Goal: Task Accomplishment & Management: Manage account settings

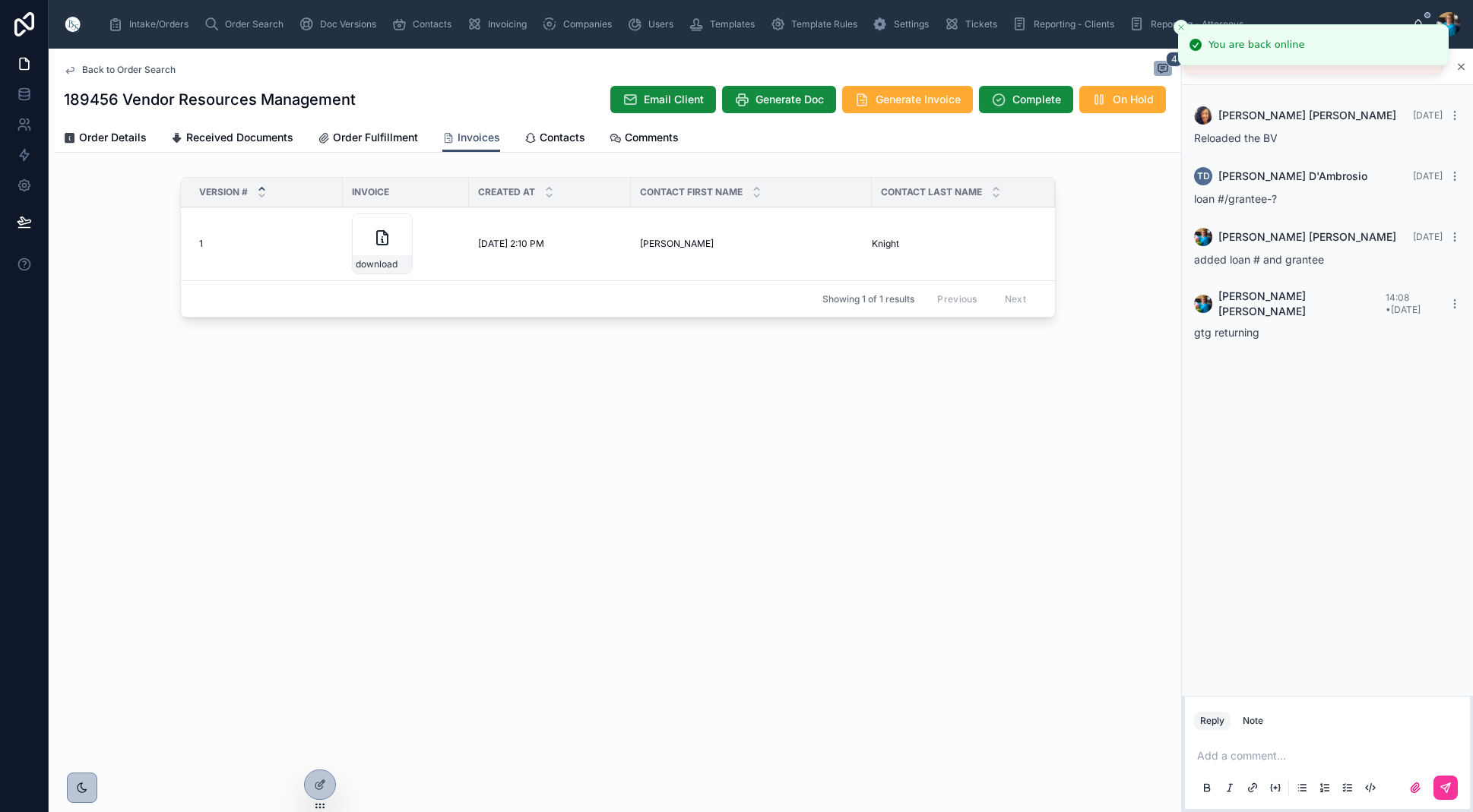
click at [236, 24] on span "Order Search" at bounding box center [254, 24] width 58 height 12
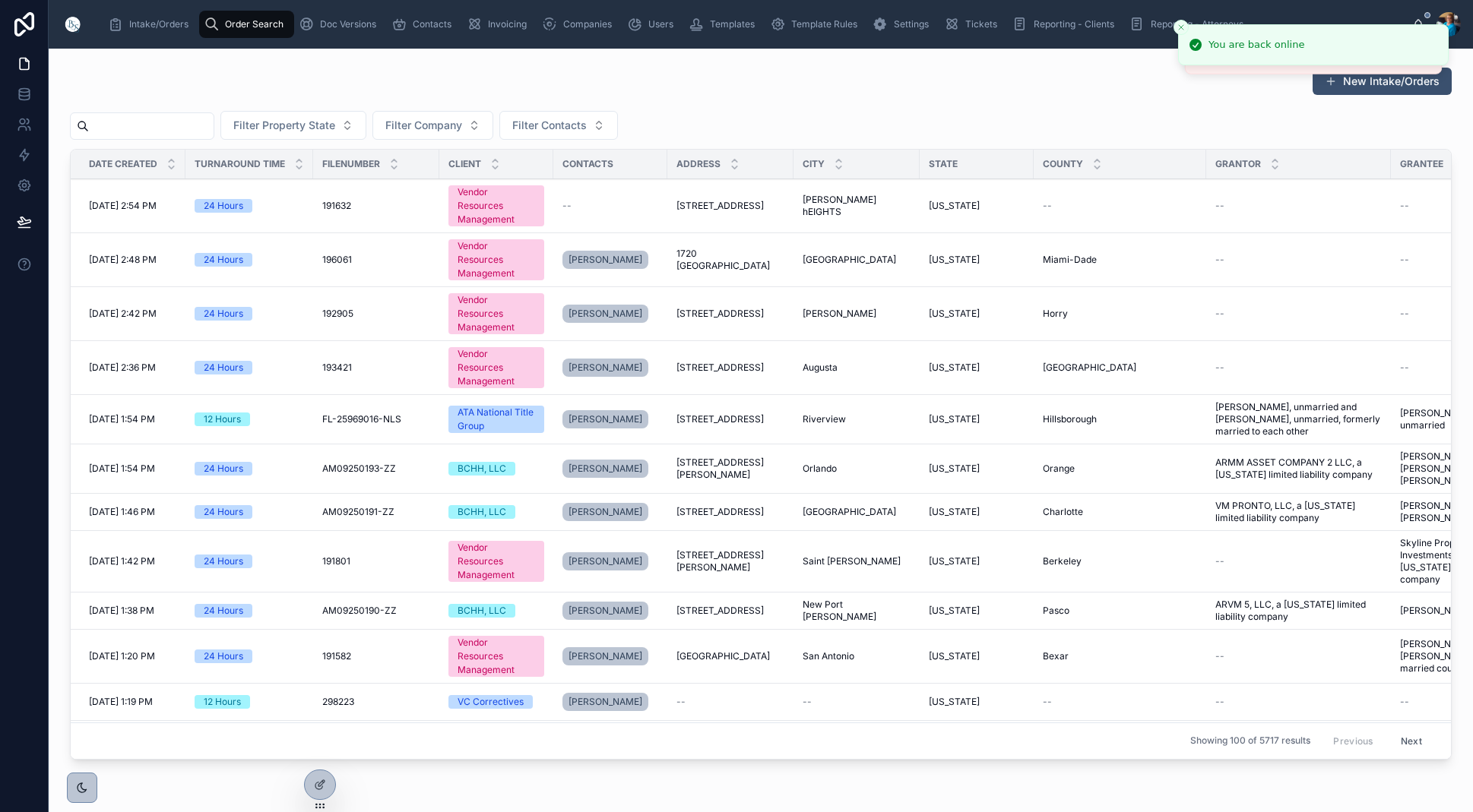
click at [214, 133] on input "text" at bounding box center [151, 127] width 125 height 21
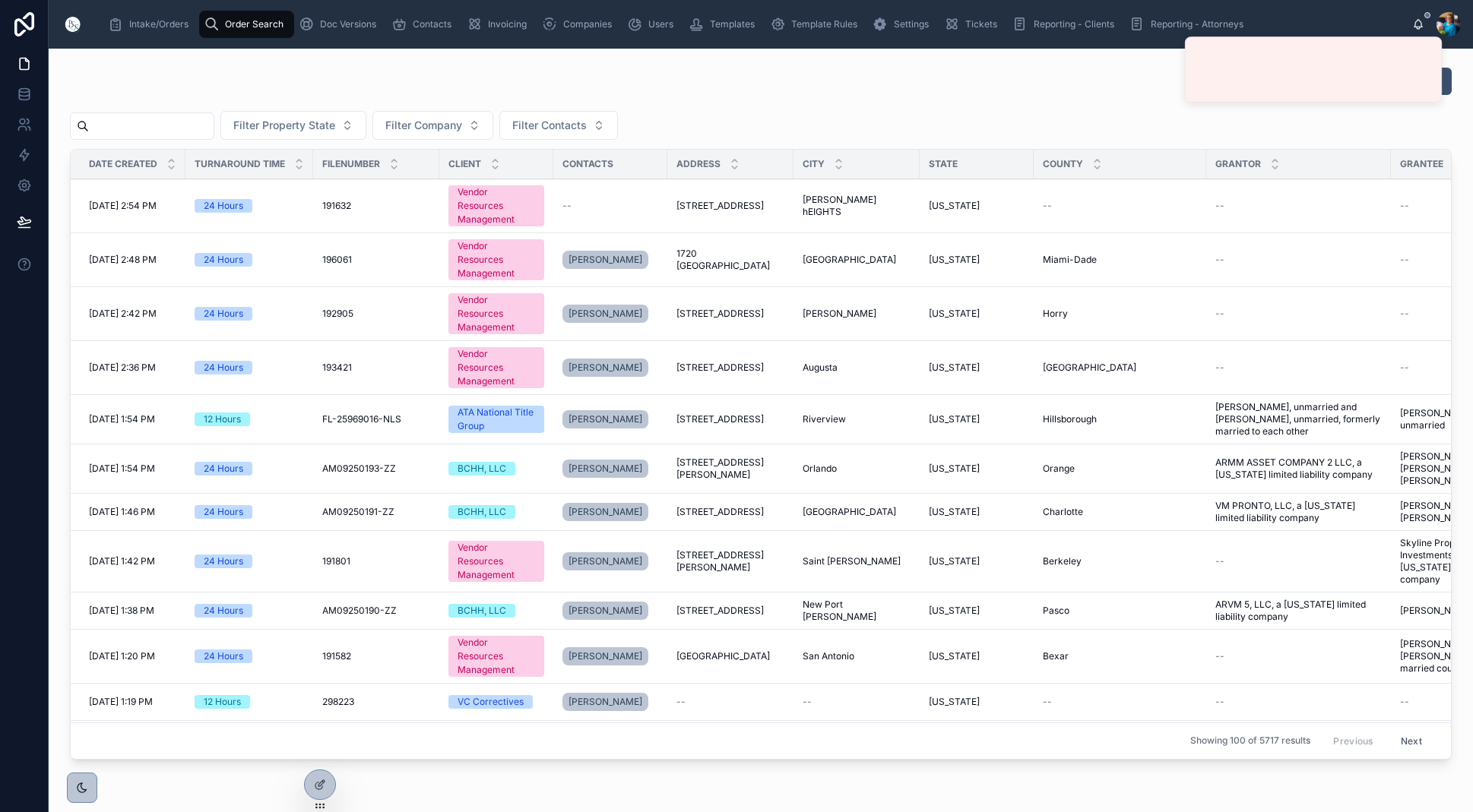
paste input "******"
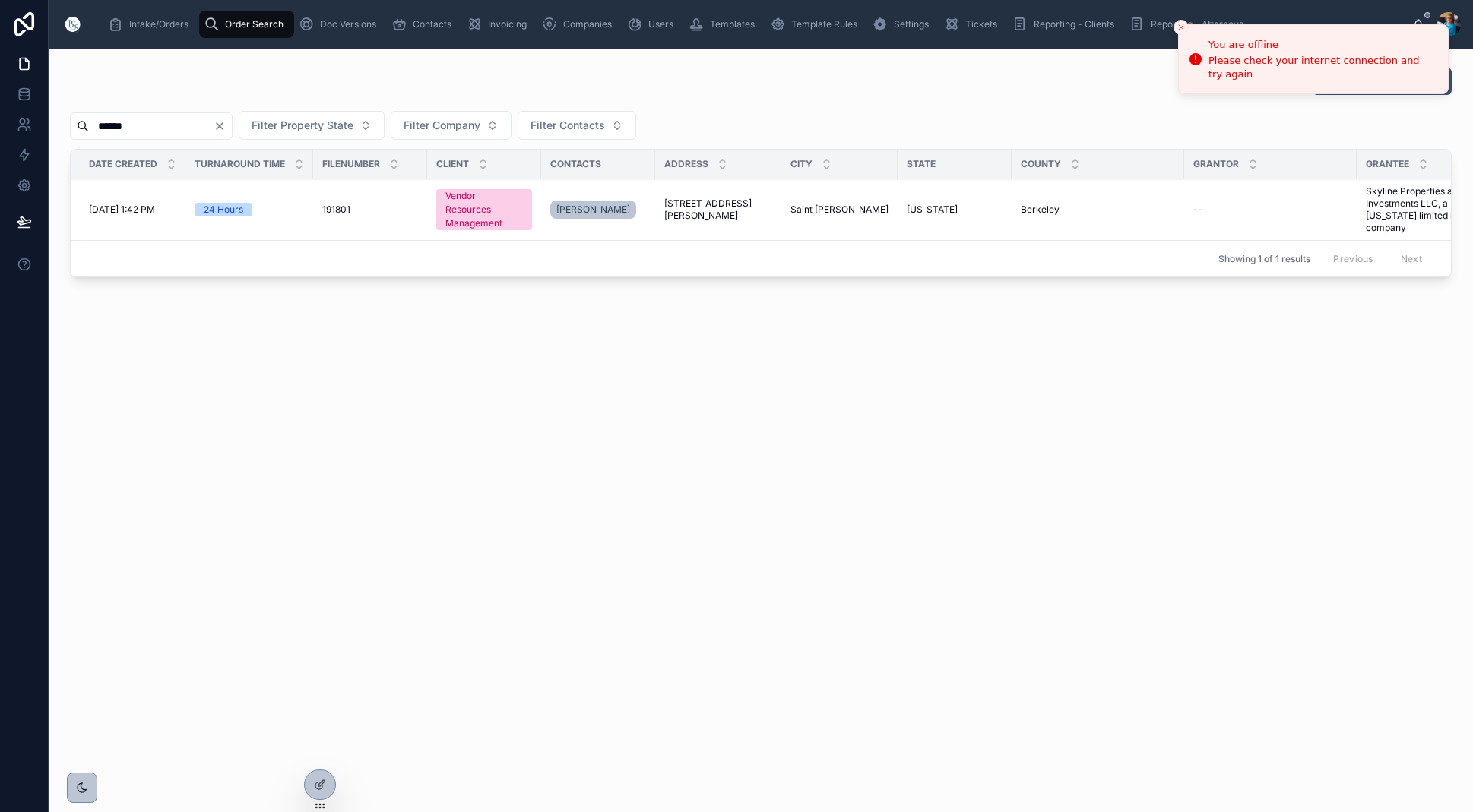
type input "******"
click at [692, 209] on span "[STREET_ADDRESS][PERSON_NAME]" at bounding box center [718, 210] width 108 height 25
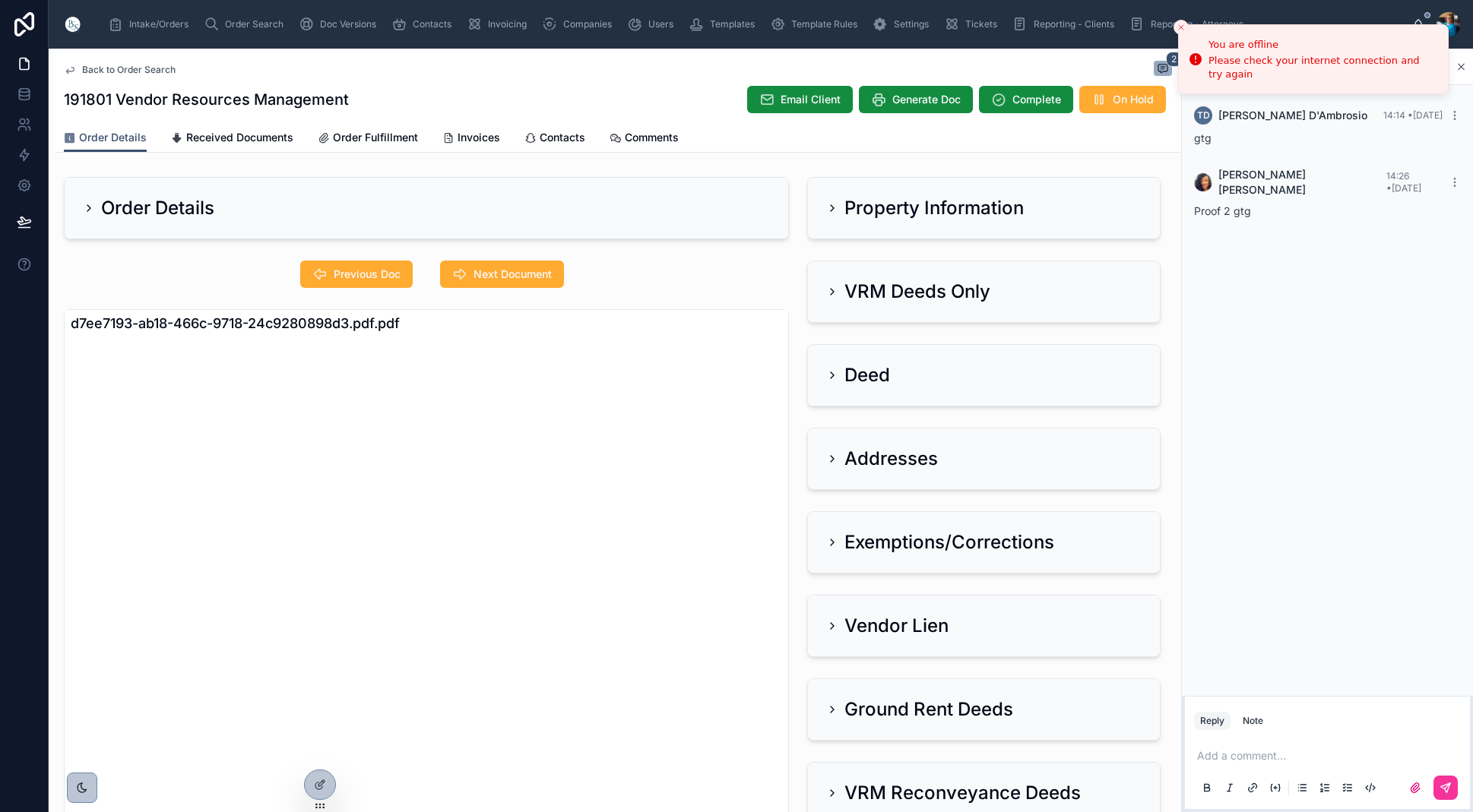
click at [87, 205] on icon at bounding box center [89, 208] width 3 height 6
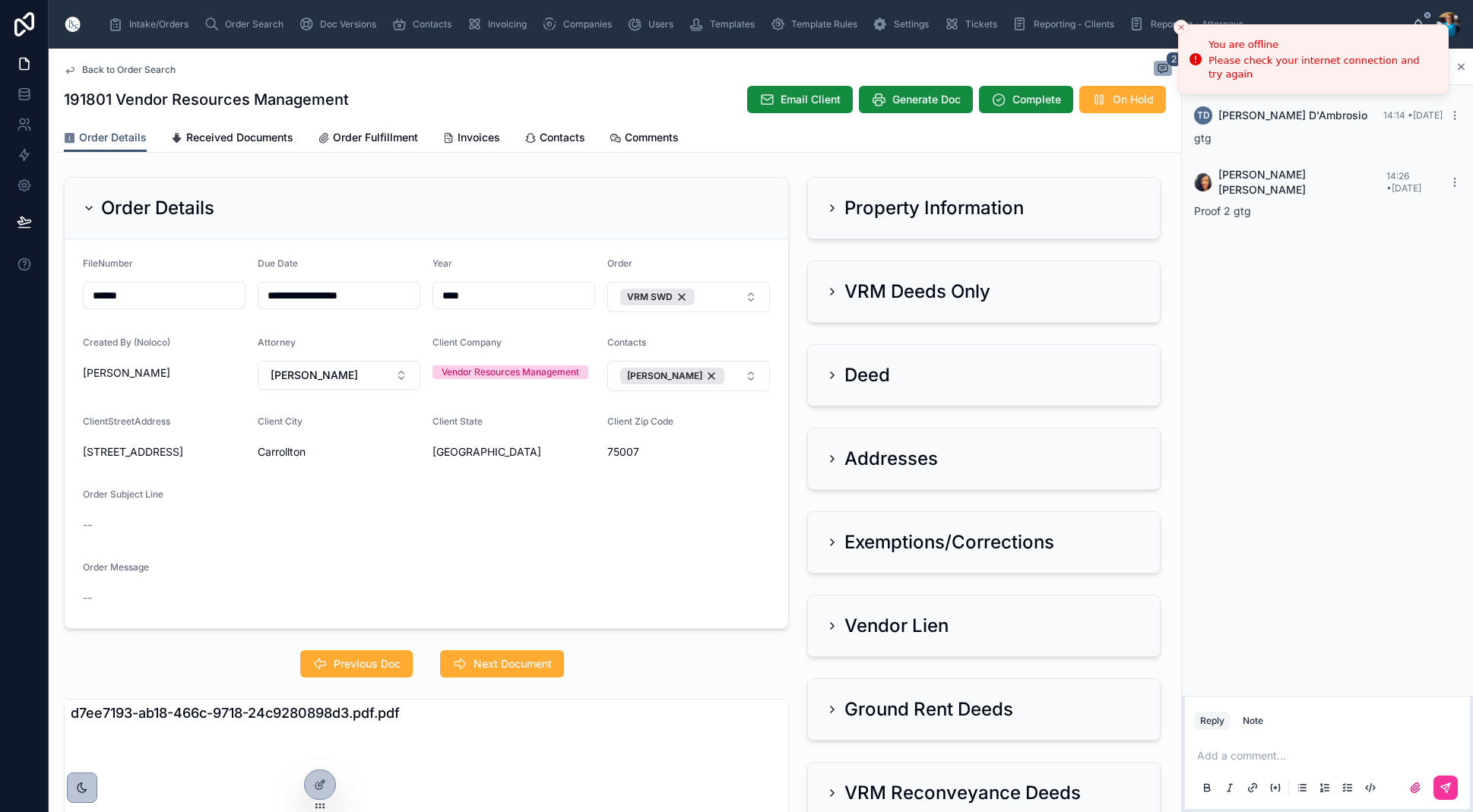
scroll to position [2, 0]
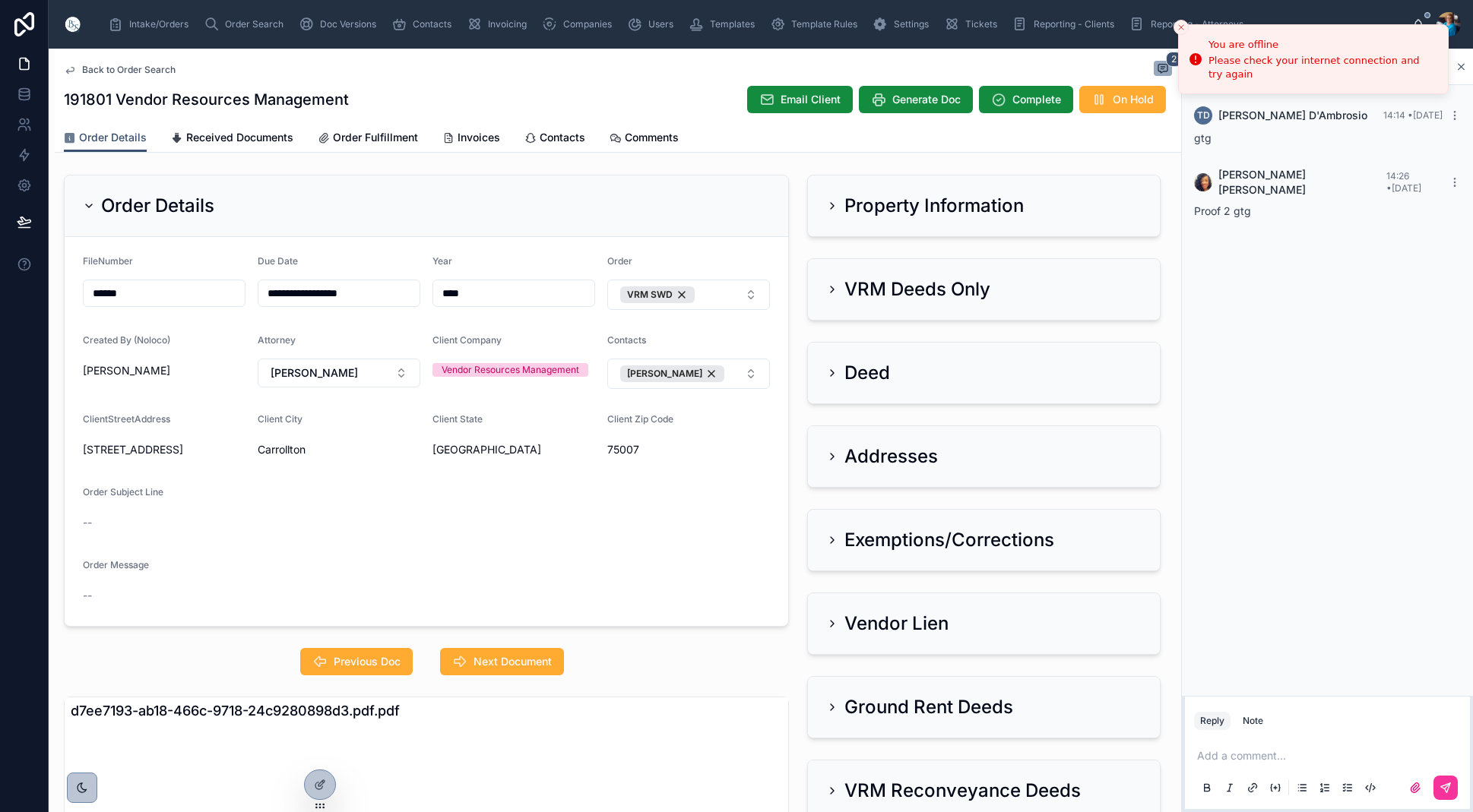
click at [750, 377] on button "[PERSON_NAME]" at bounding box center [689, 373] width 163 height 30
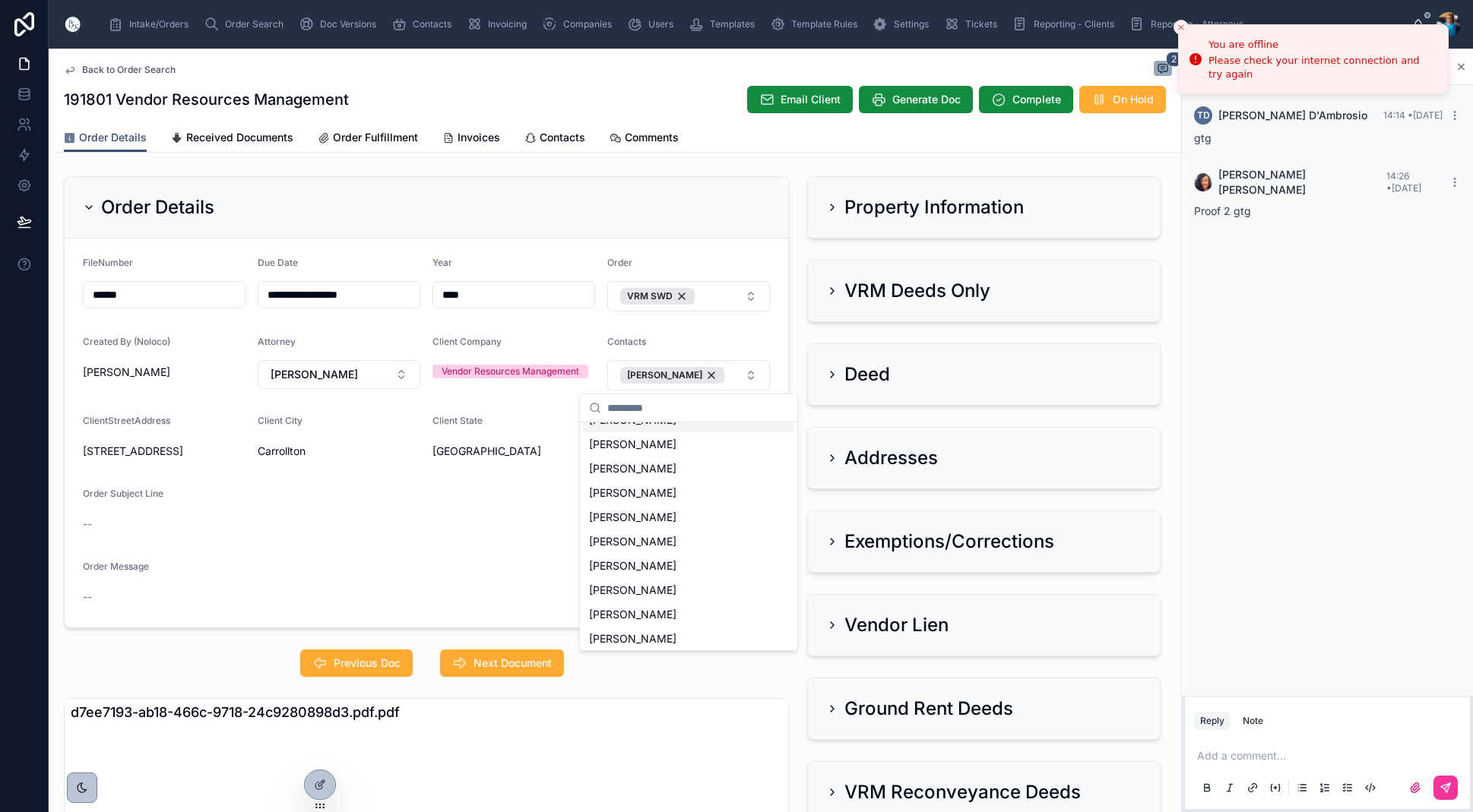
scroll to position [0, 0]
click at [93, 204] on icon at bounding box center [89, 207] width 12 height 12
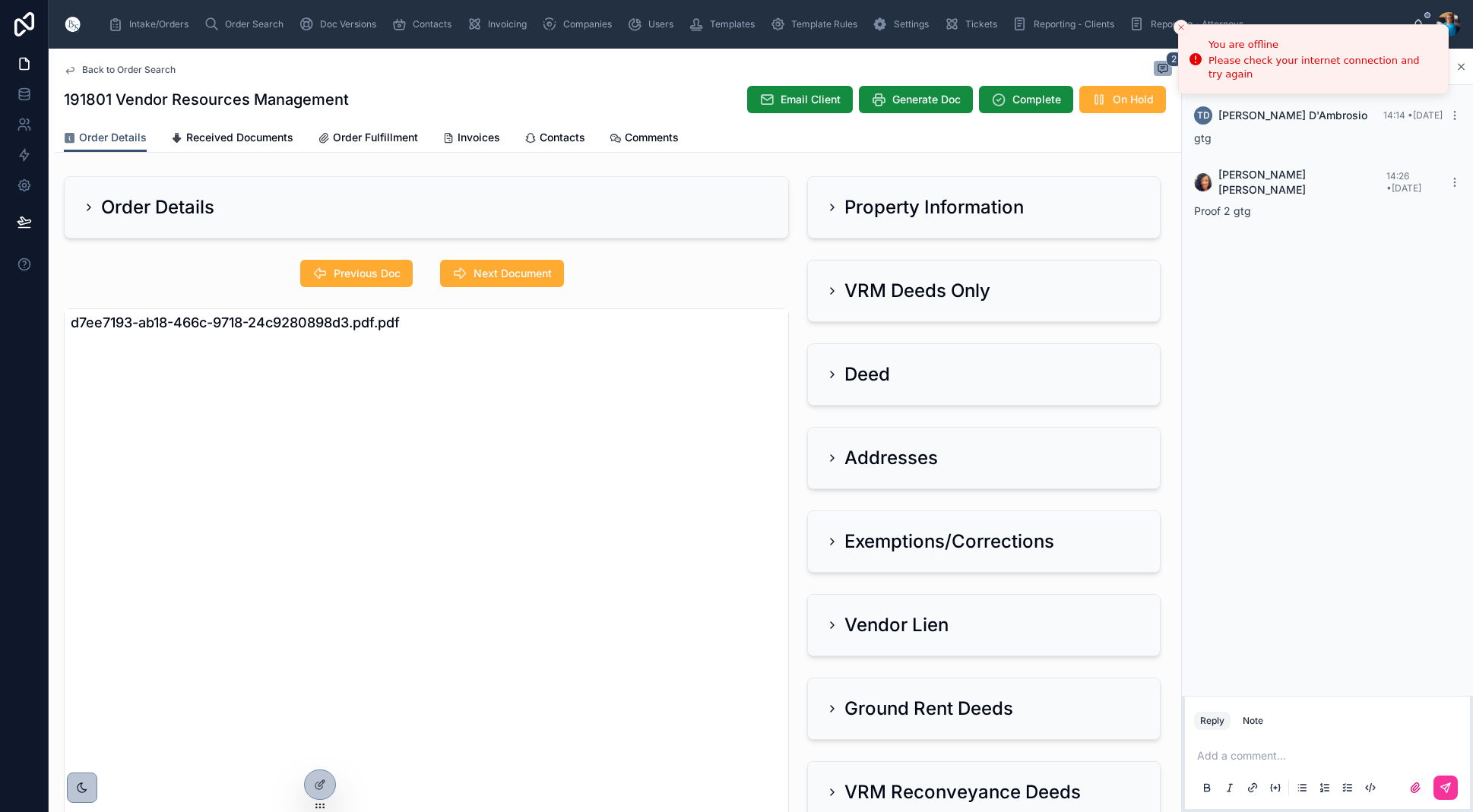
click at [831, 204] on icon at bounding box center [832, 207] width 12 height 12
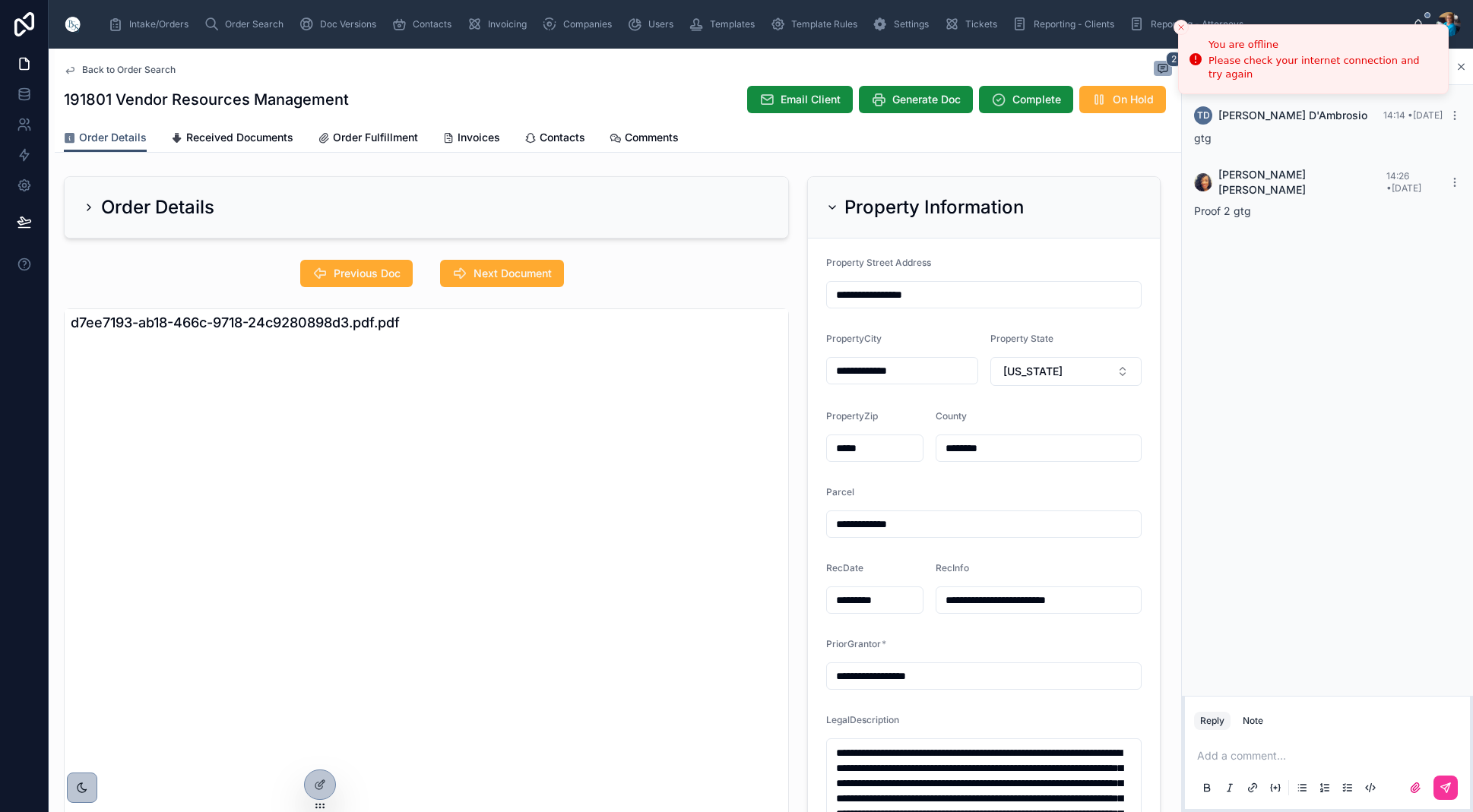
click at [378, 273] on span "Previous Doc" at bounding box center [367, 274] width 67 height 15
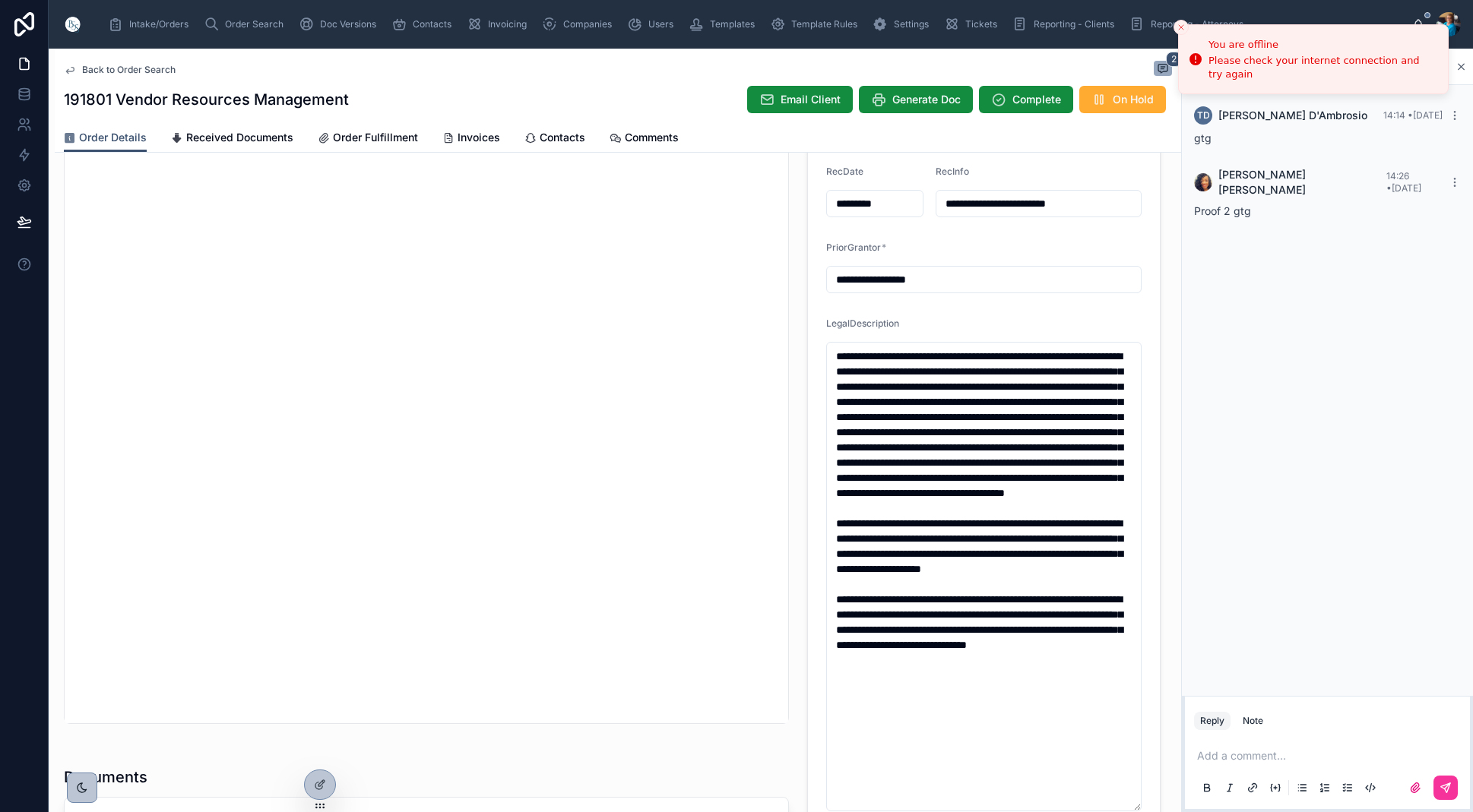
scroll to position [401, 0]
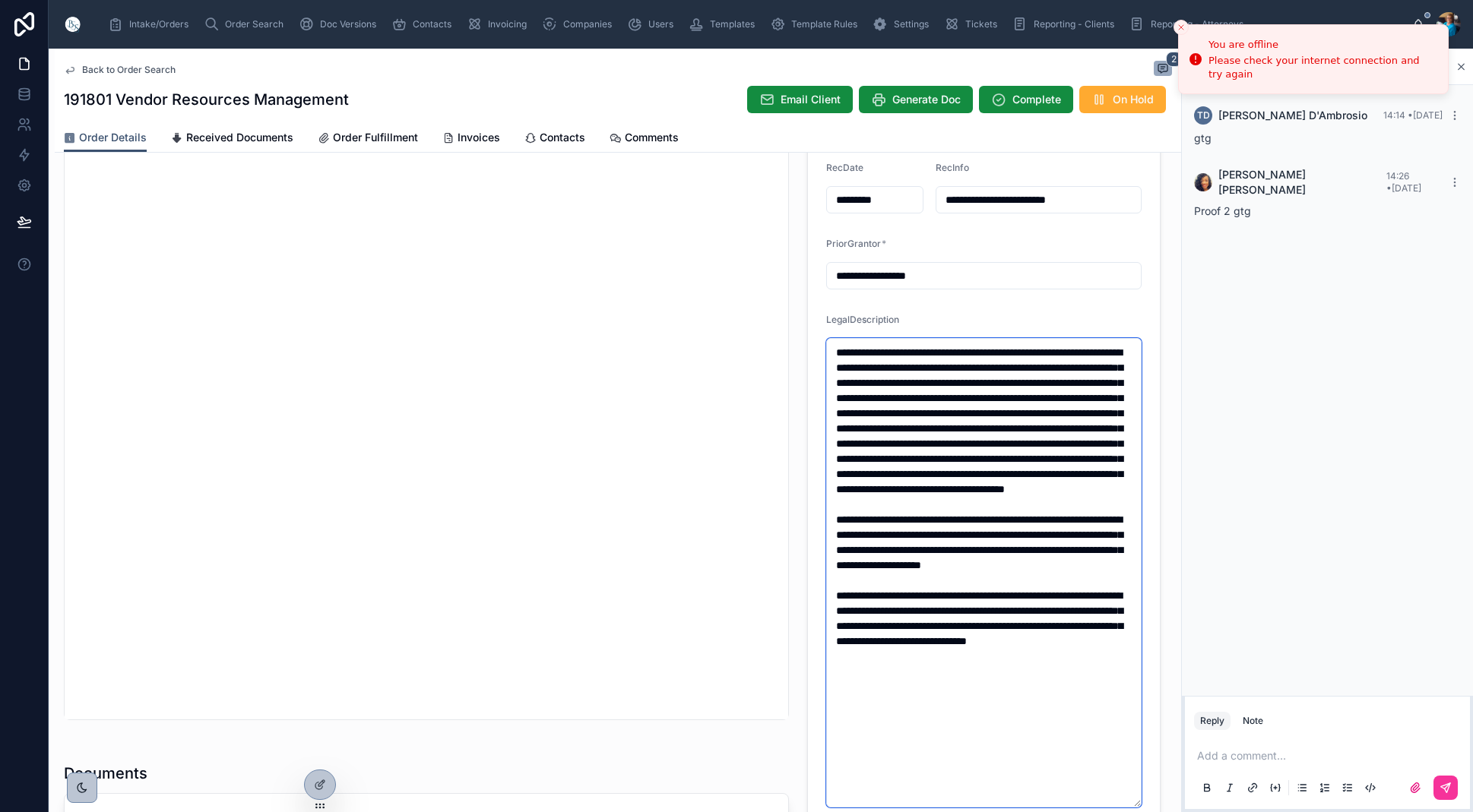
drag, startPoint x: 1070, startPoint y: 540, endPoint x: 831, endPoint y: 353, distance: 303.5
click at [831, 353] on textarea at bounding box center [984, 572] width 316 height 469
click at [1183, 25] on icon "Close toast" at bounding box center [1180, 27] width 9 height 9
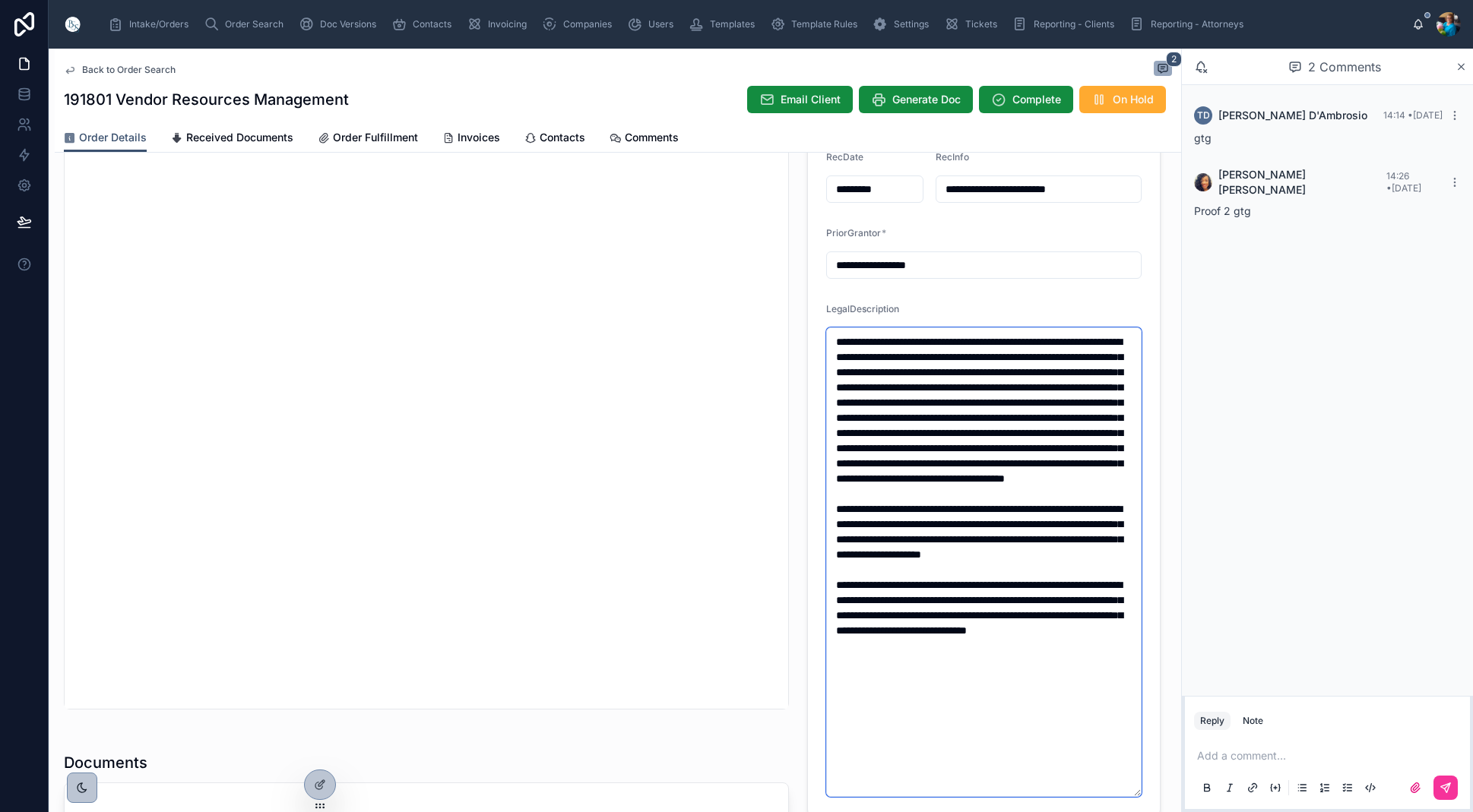
scroll to position [418, 0]
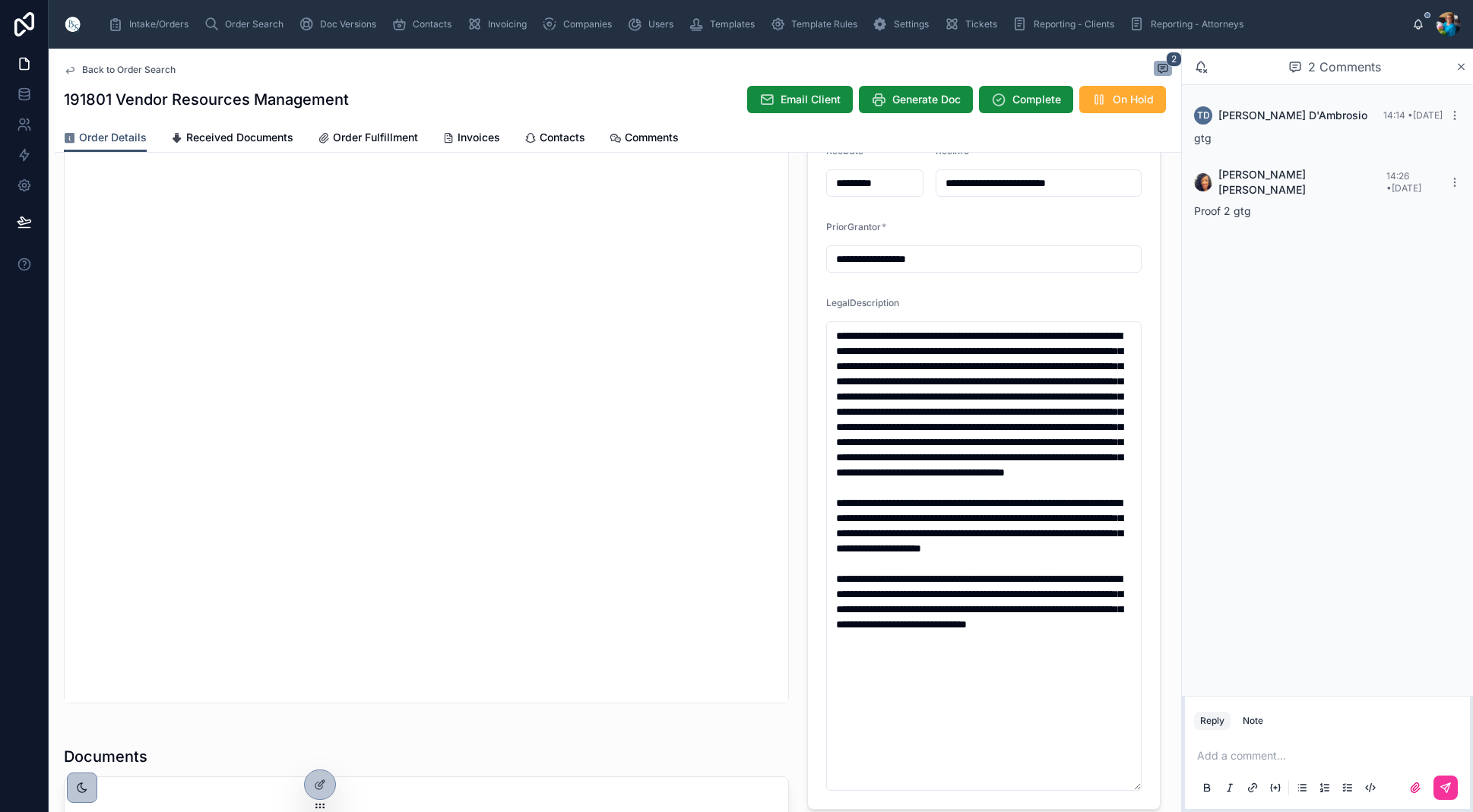
drag, startPoint x: 1049, startPoint y: 268, endPoint x: 1332, endPoint y: 423, distance: 322.7
click at [1337, 416] on div "TD Tony D'Ambrosio 14:14 • Today gtg Felicia Johnson 14:26 • Today Proof 2 gtg" at bounding box center [1328, 390] width 291 height 611
drag, startPoint x: 1050, startPoint y: 700, endPoint x: 827, endPoint y: 551, distance: 268.2
click at [827, 551] on textarea at bounding box center [984, 556] width 316 height 469
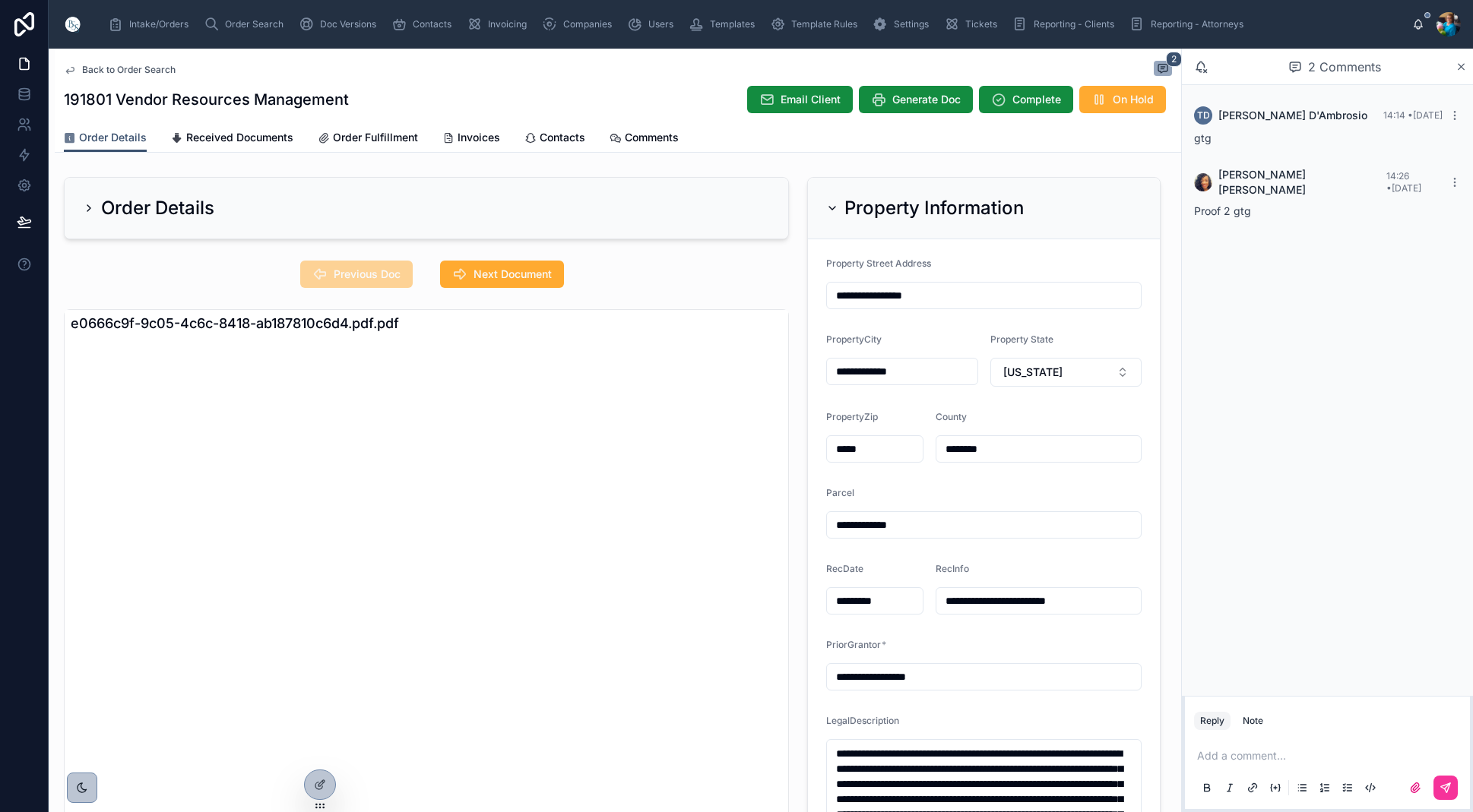
click at [833, 205] on icon at bounding box center [832, 208] width 12 height 12
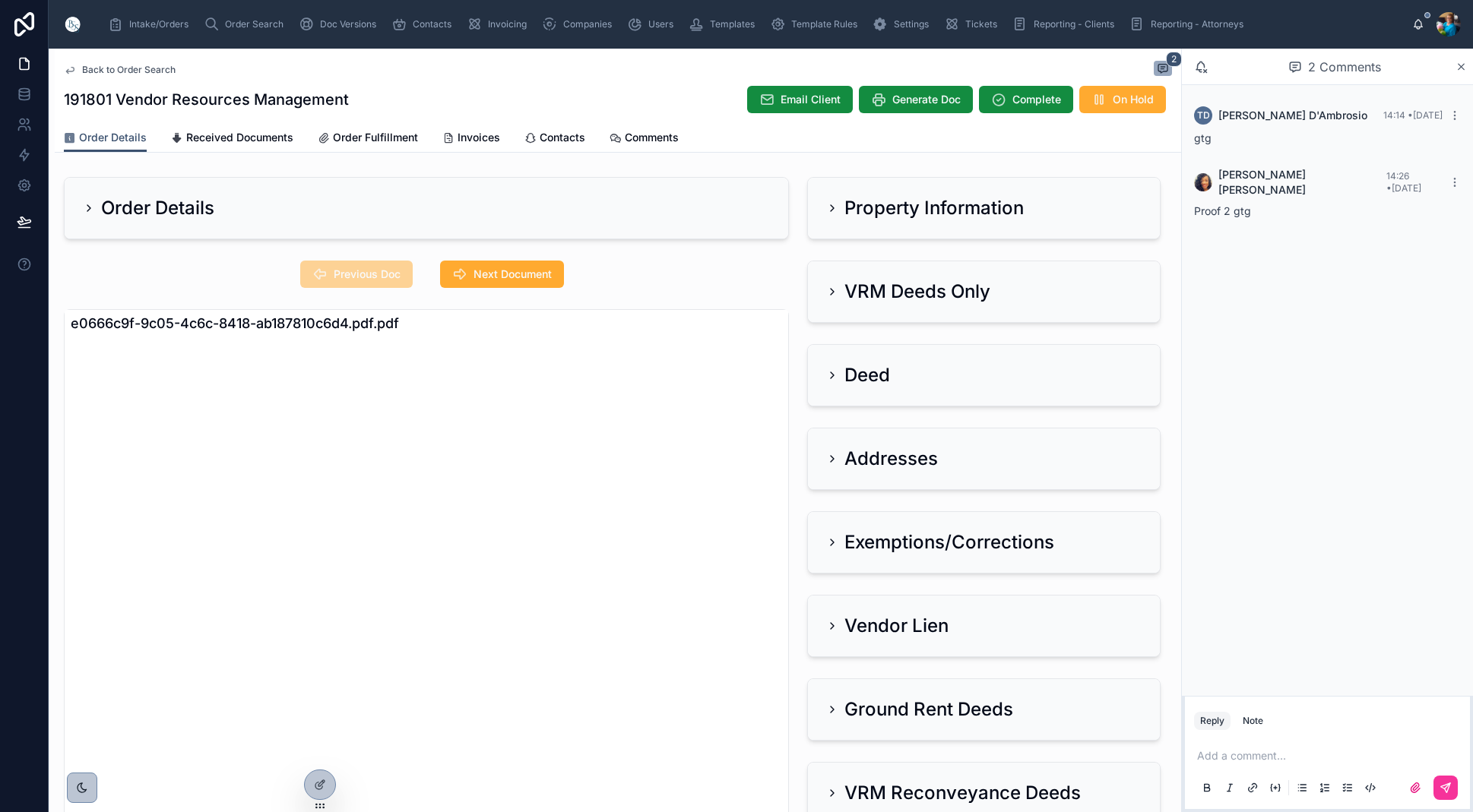
click at [529, 270] on span "Next Document" at bounding box center [512, 275] width 78 height 15
click at [831, 288] on icon at bounding box center [832, 292] width 12 height 12
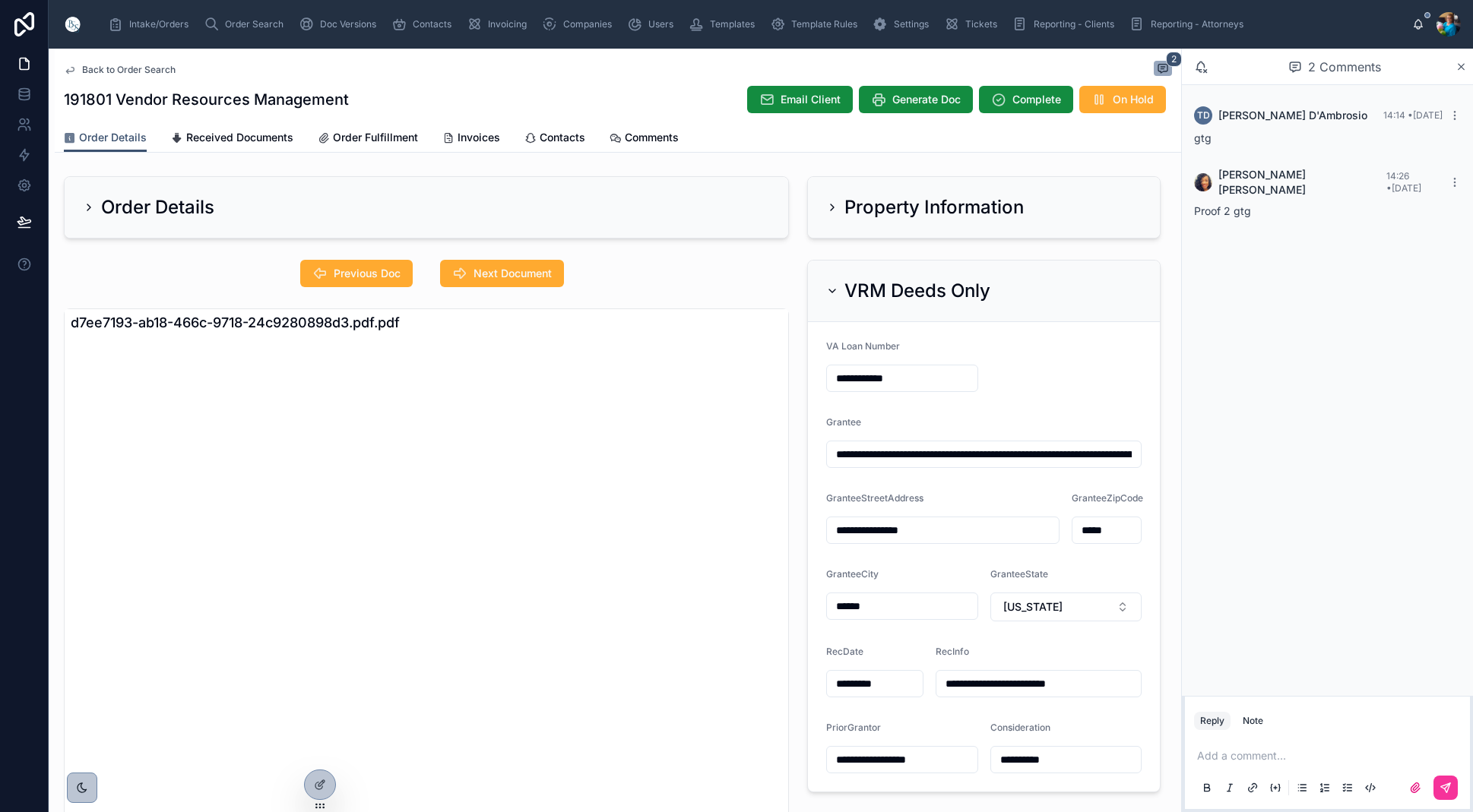
scroll to position [16, 0]
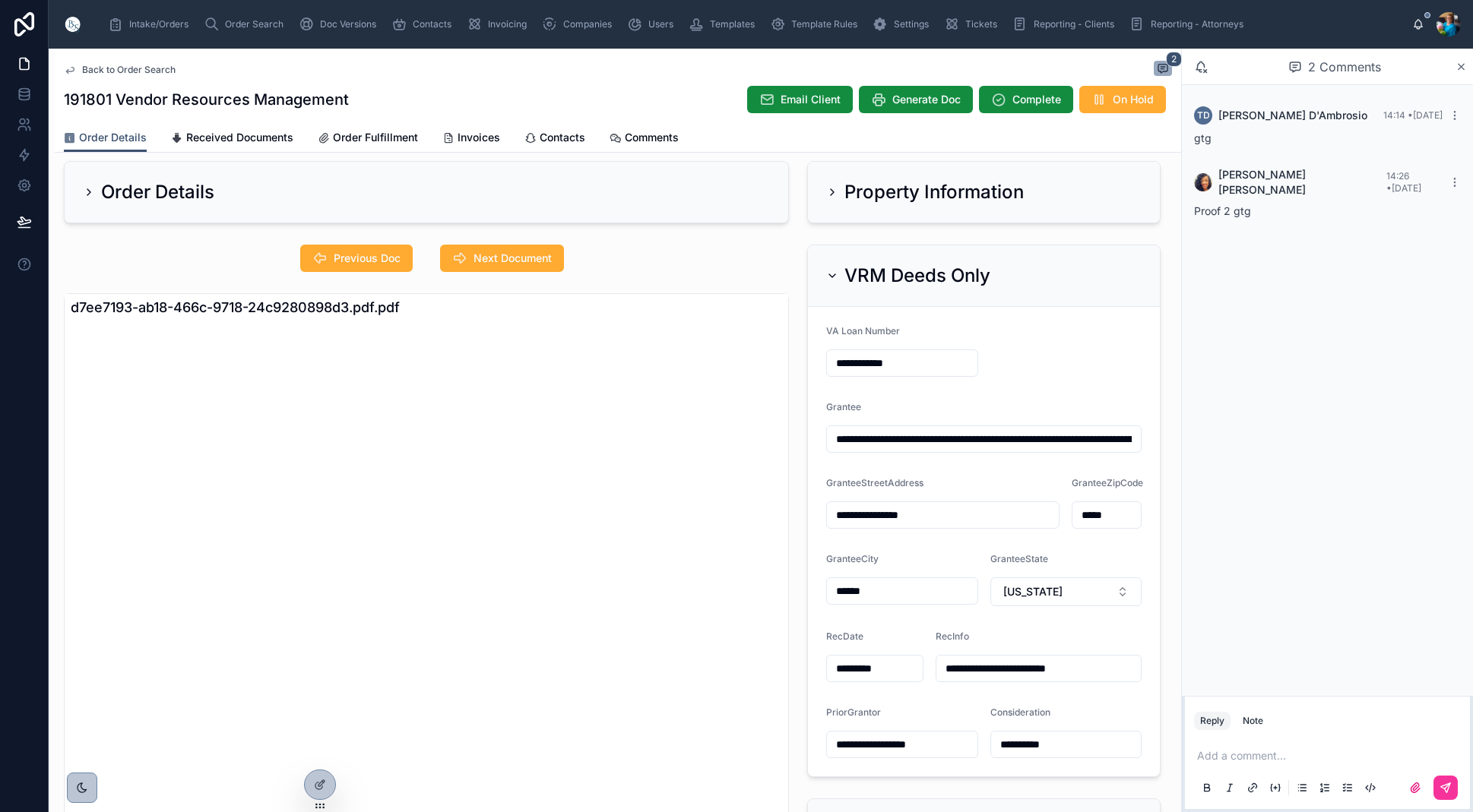
click at [833, 277] on icon at bounding box center [832, 276] width 6 height 3
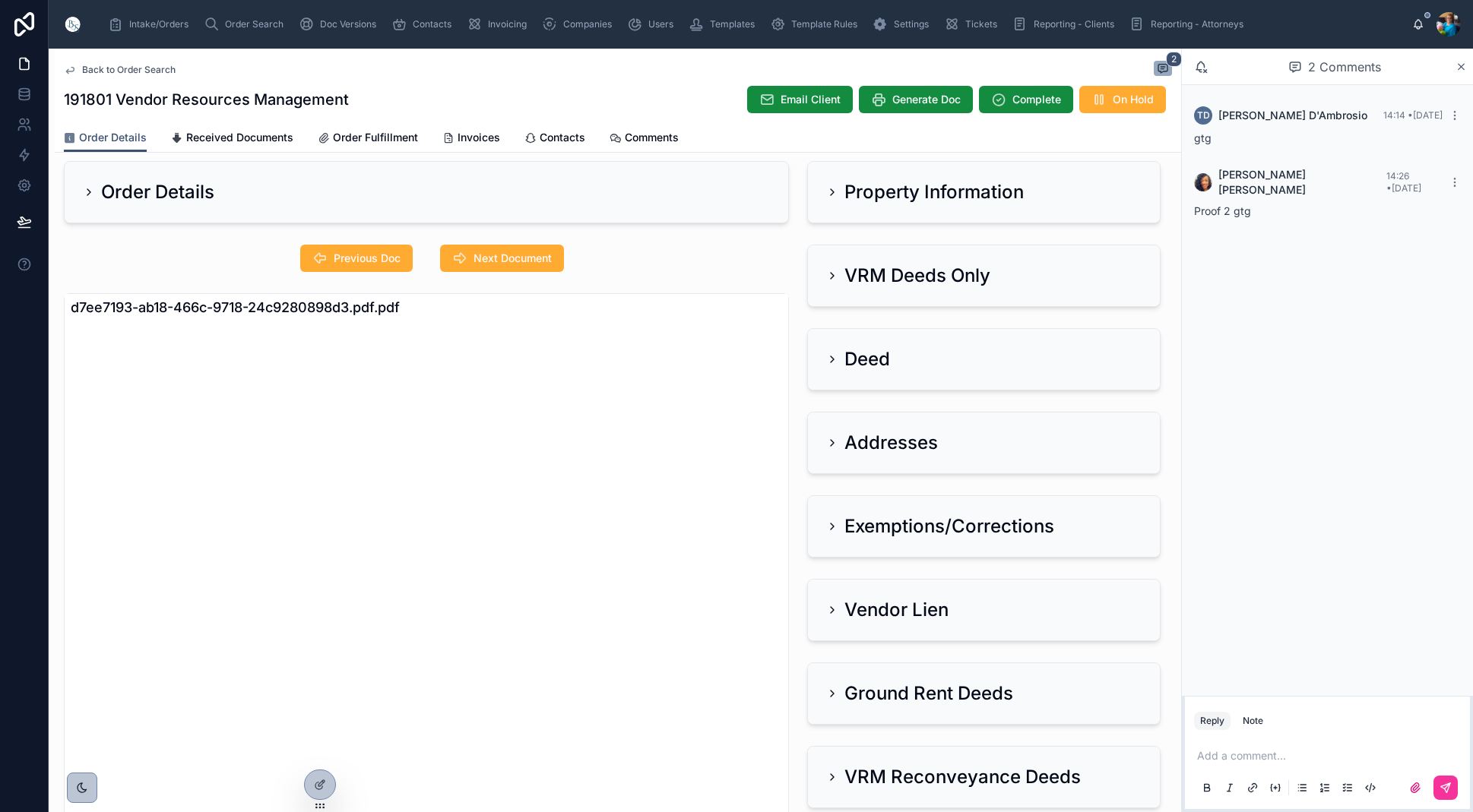
click at [836, 443] on icon at bounding box center [832, 443] width 12 height 12
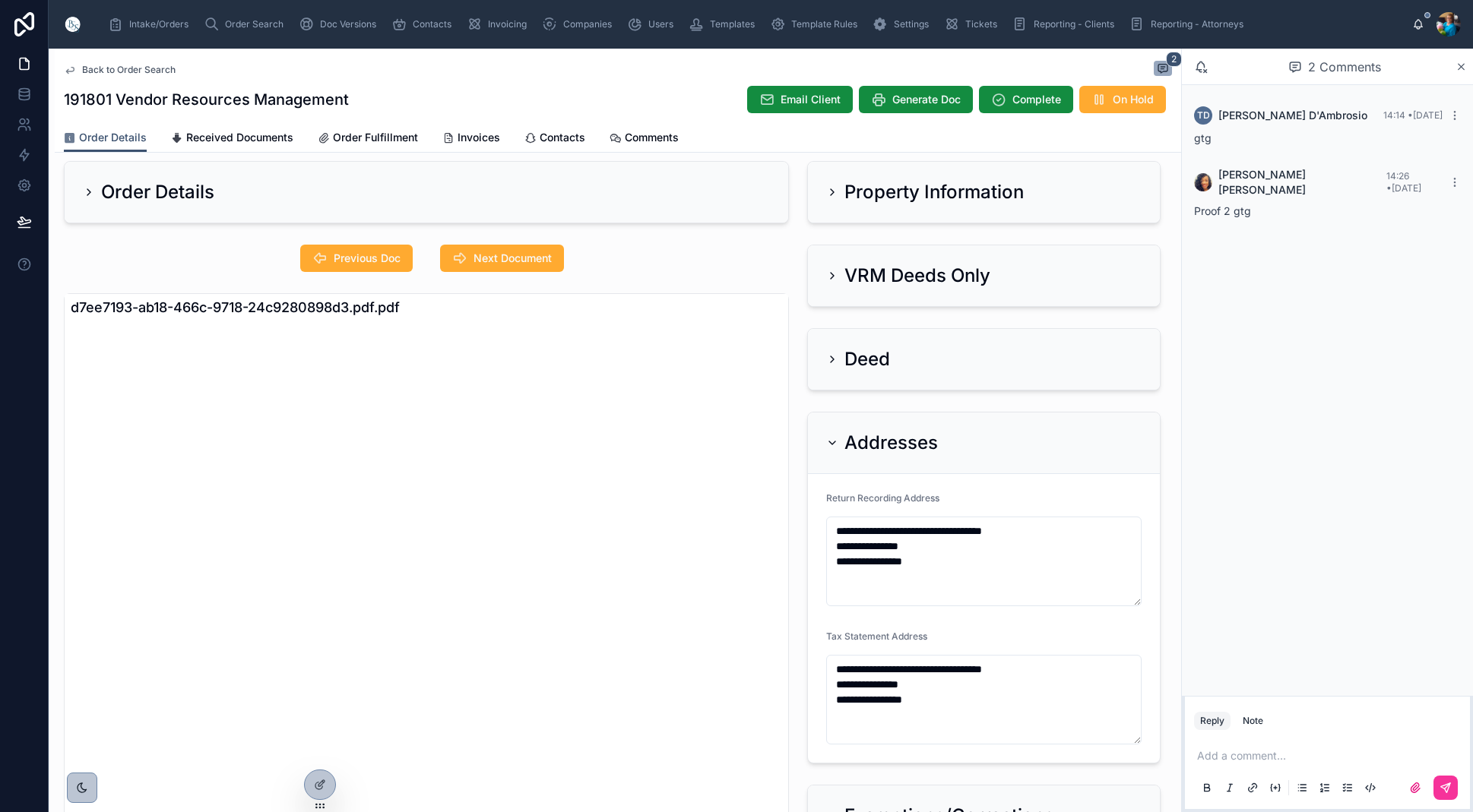
click at [831, 443] on icon at bounding box center [832, 443] width 6 height 3
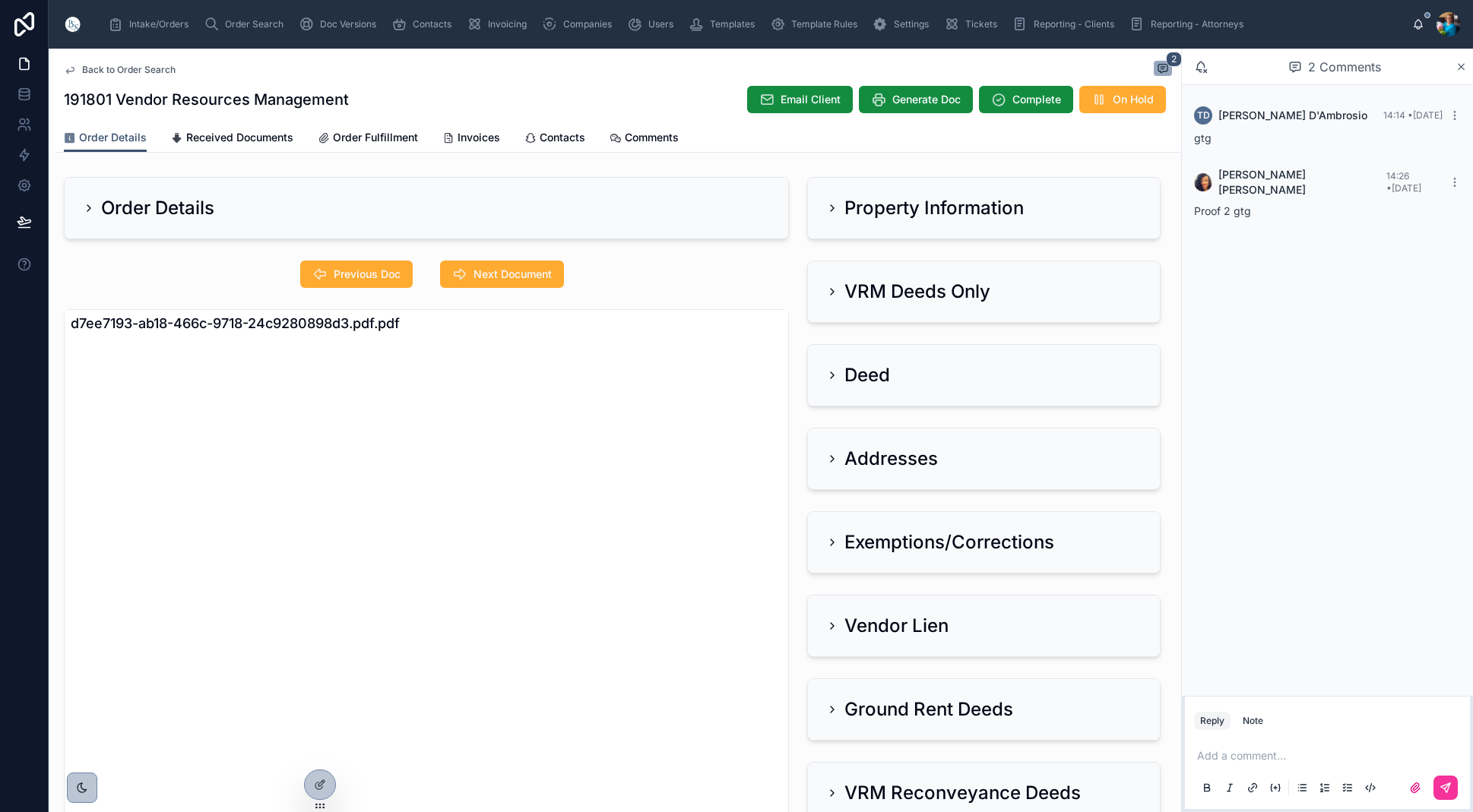
scroll to position [0, 0]
drag, startPoint x: 526, startPoint y: 277, endPoint x: 530, endPoint y: 316, distance: 39.2
click at [526, 277] on span "Next Document" at bounding box center [512, 275] width 78 height 15
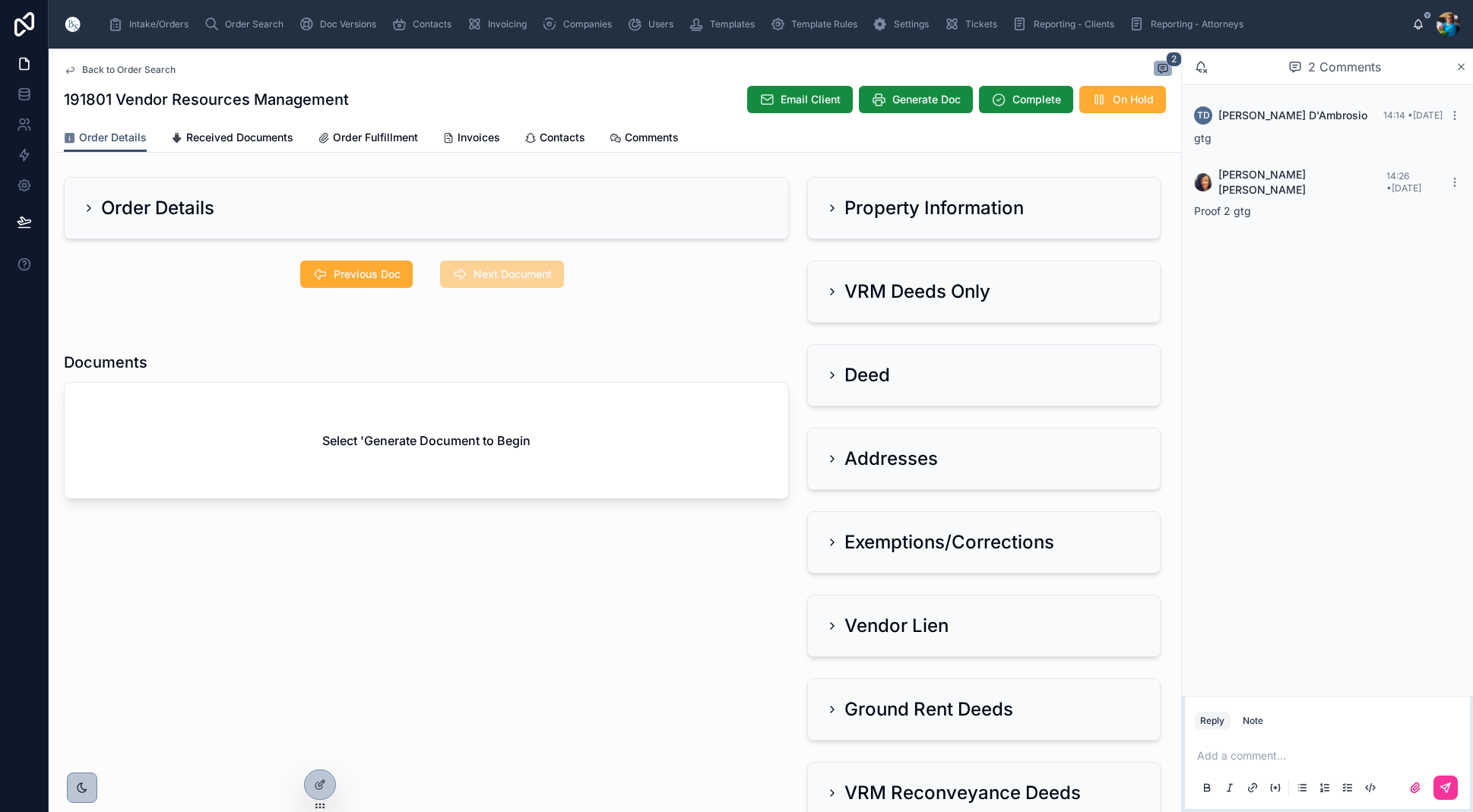
click at [398, 276] on span "Previous Doc" at bounding box center [367, 275] width 67 height 15
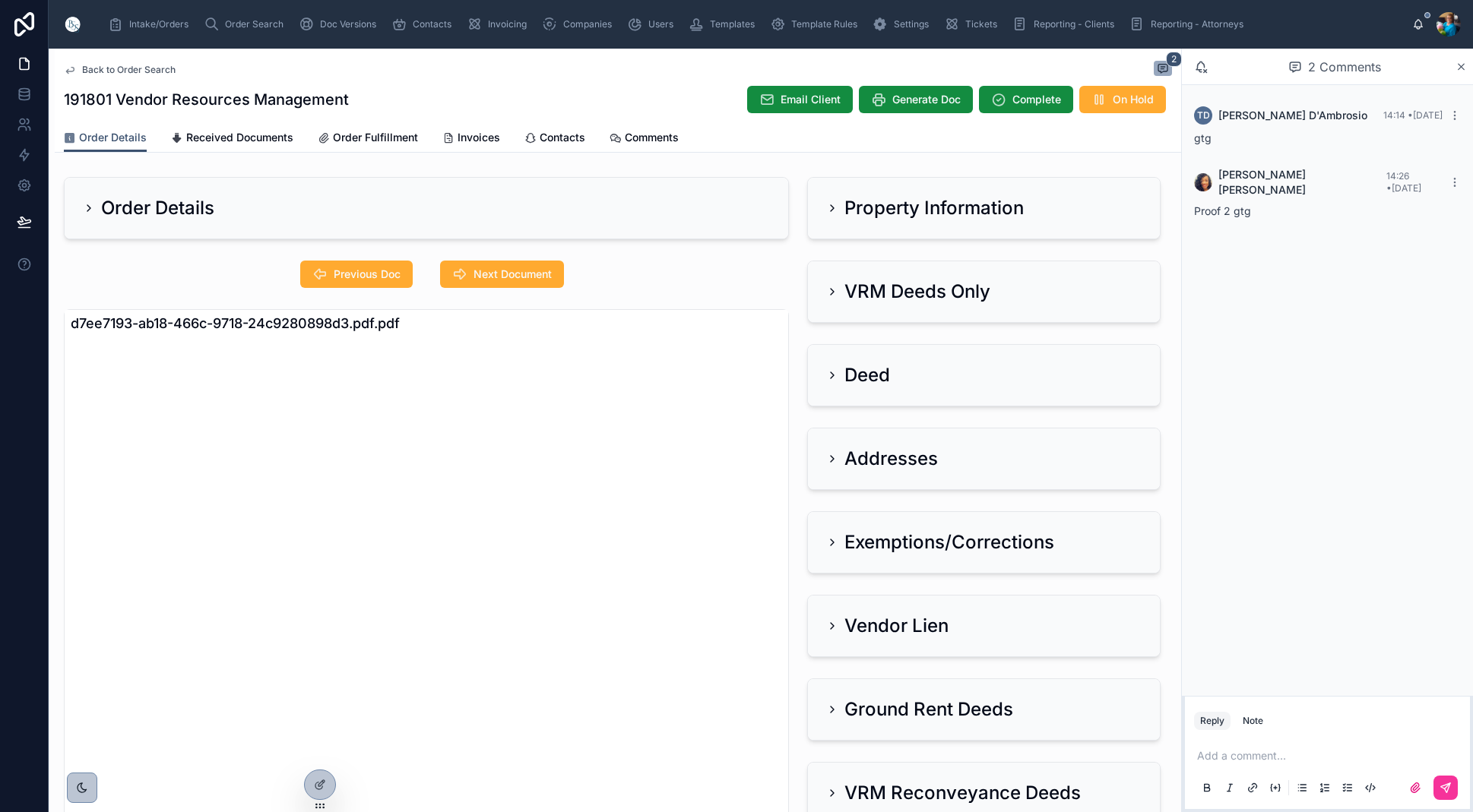
click at [925, 103] on span "Generate Doc" at bounding box center [926, 99] width 68 height 15
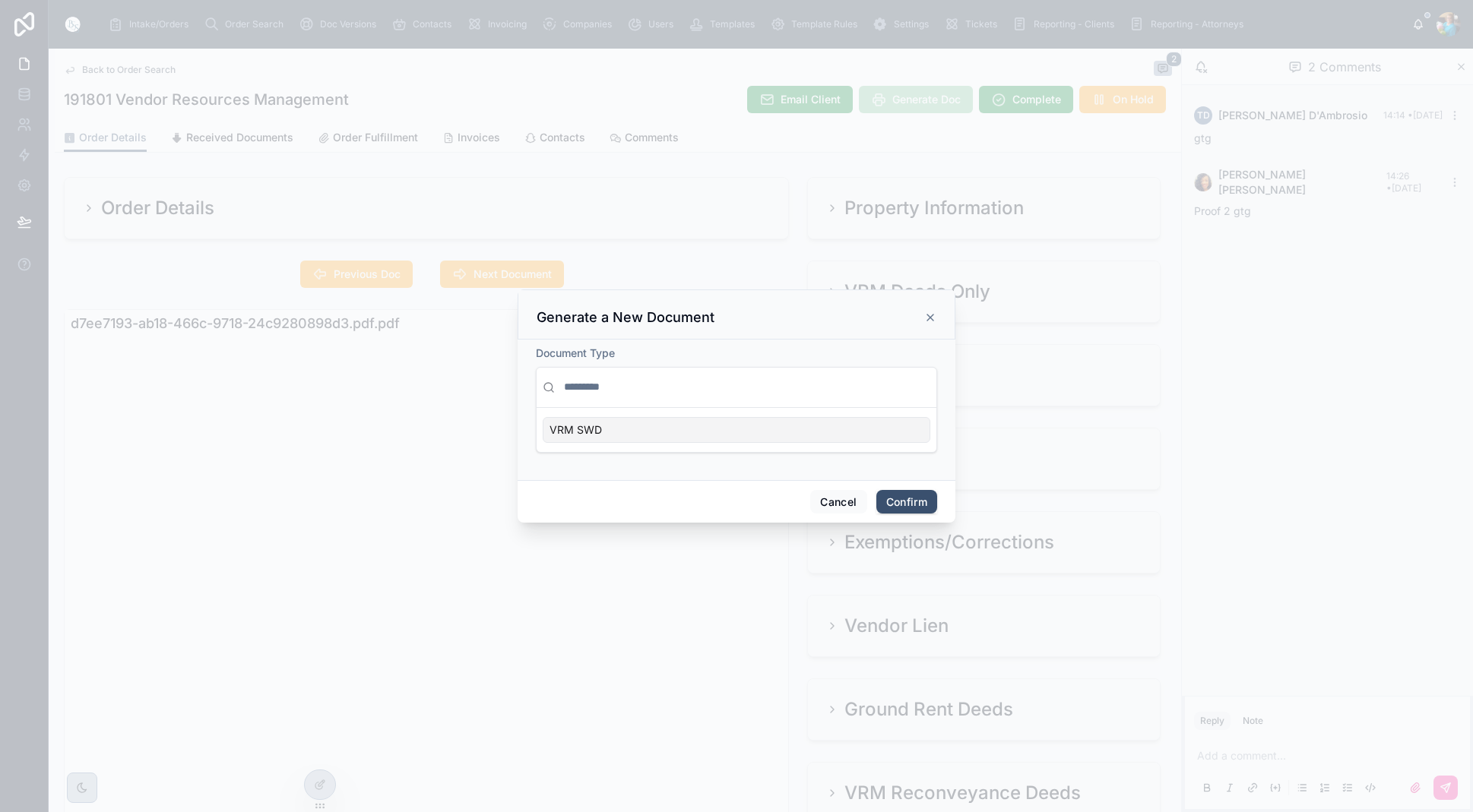
click at [921, 431] on div "VRM SWD" at bounding box center [736, 430] width 388 height 25
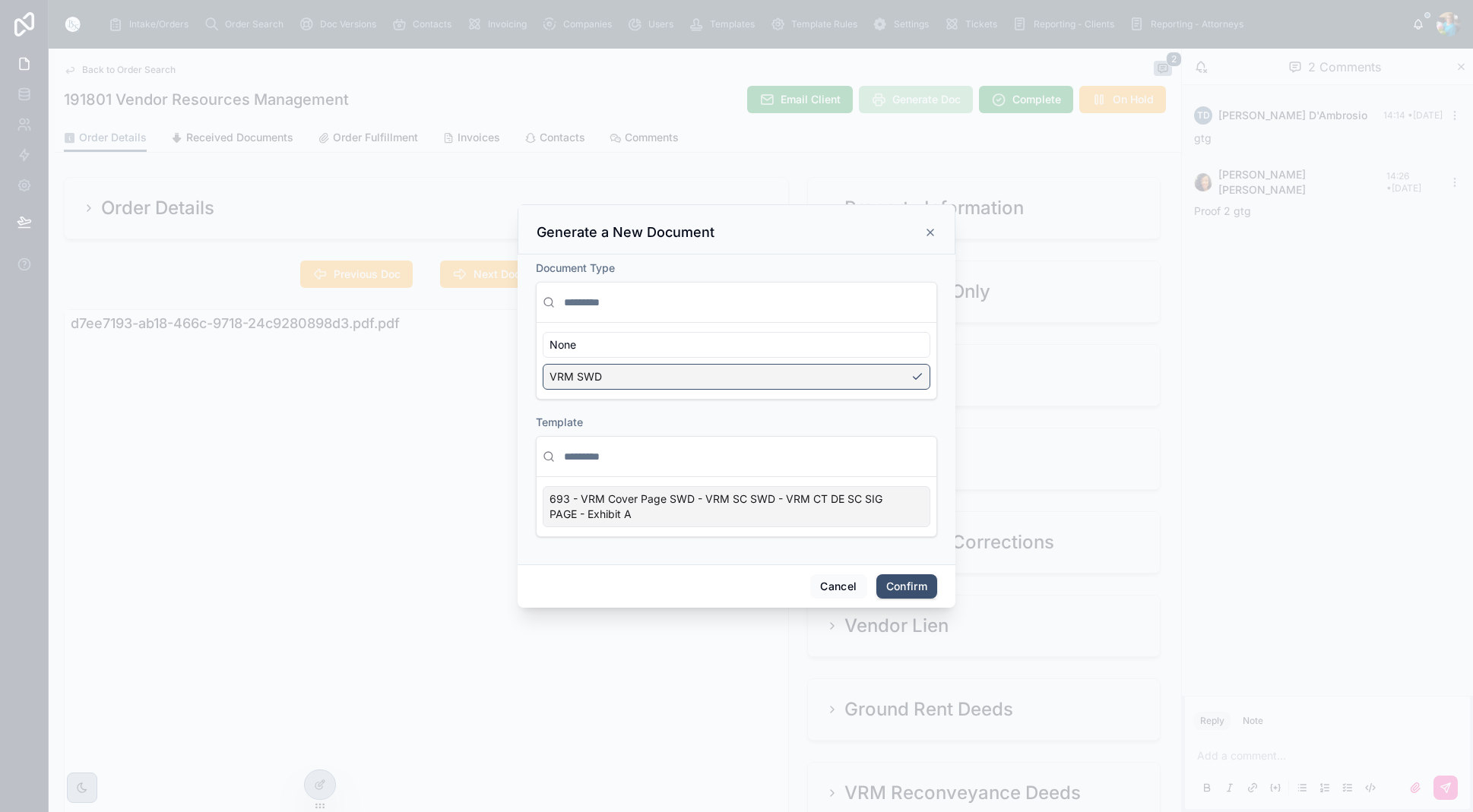
click at [920, 505] on div "693 - VRM Cover Page SWD - VRM SC SWD - VRM CT DE SC SIG PAGE - Exhibit A" at bounding box center [736, 507] width 388 height 41
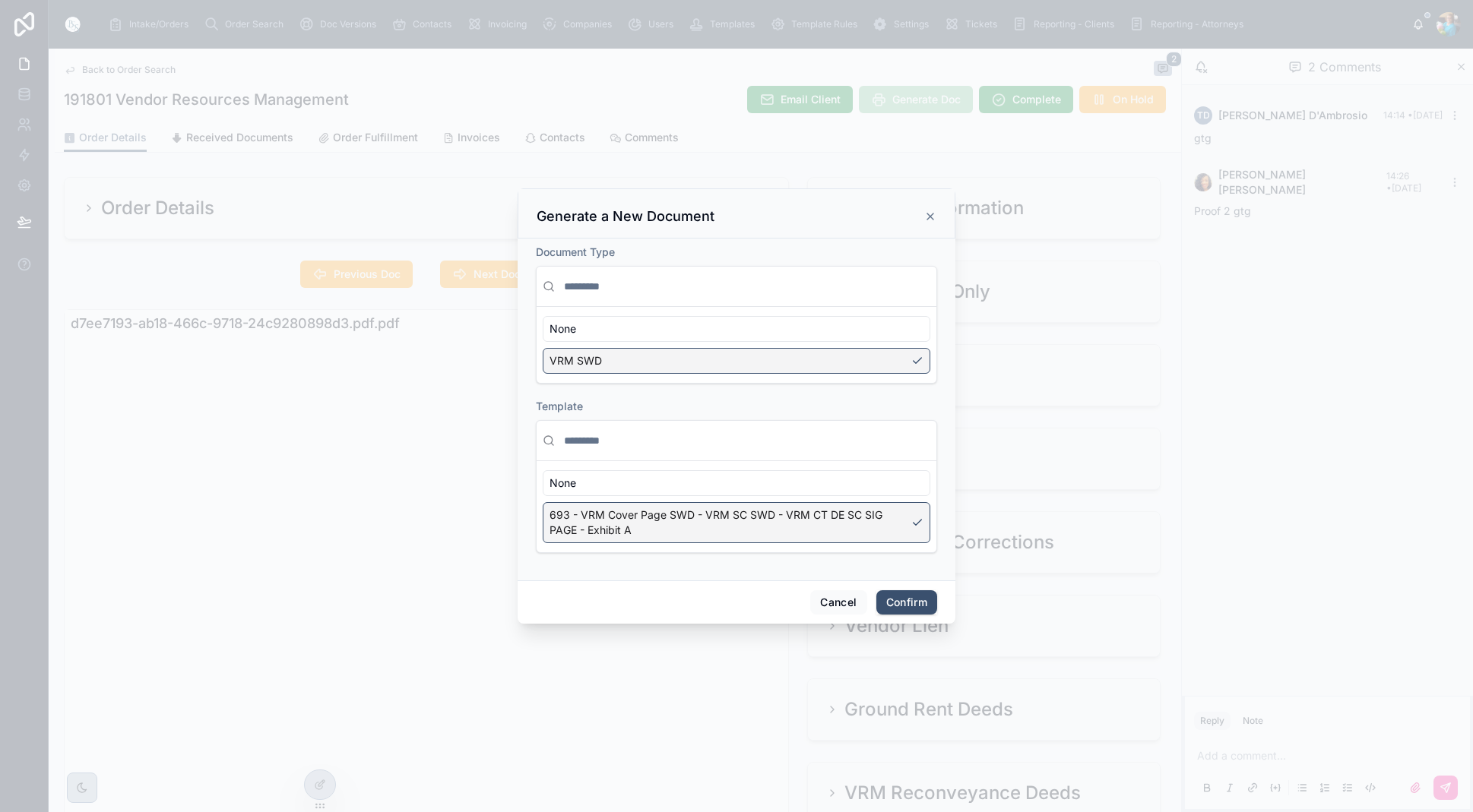
click at [914, 598] on button "Confirm" at bounding box center [907, 602] width 61 height 25
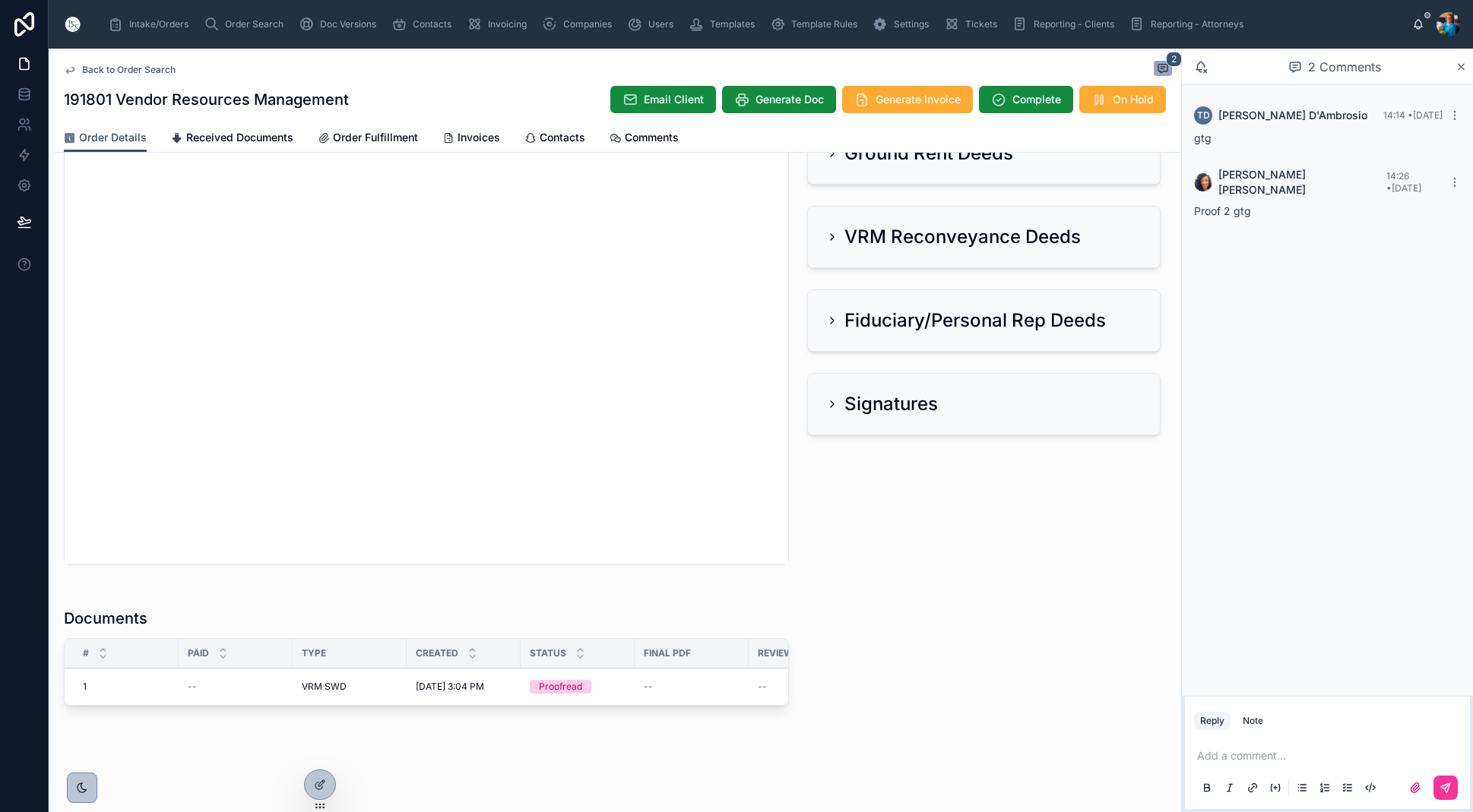
click at [0, 0] on span "Edit" at bounding box center [0, 0] width 0 height 0
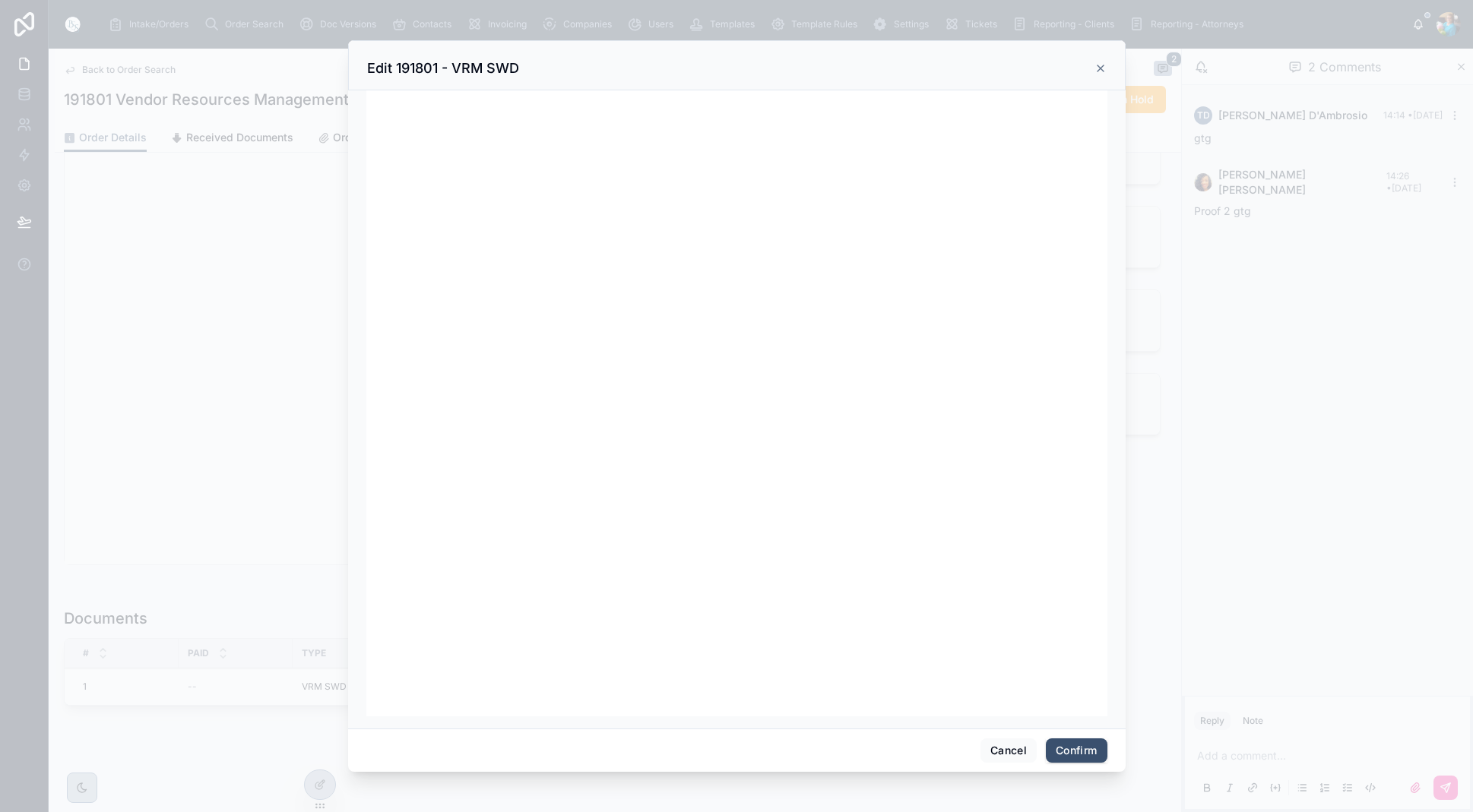
scroll to position [192, 0]
click at [1074, 750] on button "Confirm" at bounding box center [1076, 751] width 61 height 25
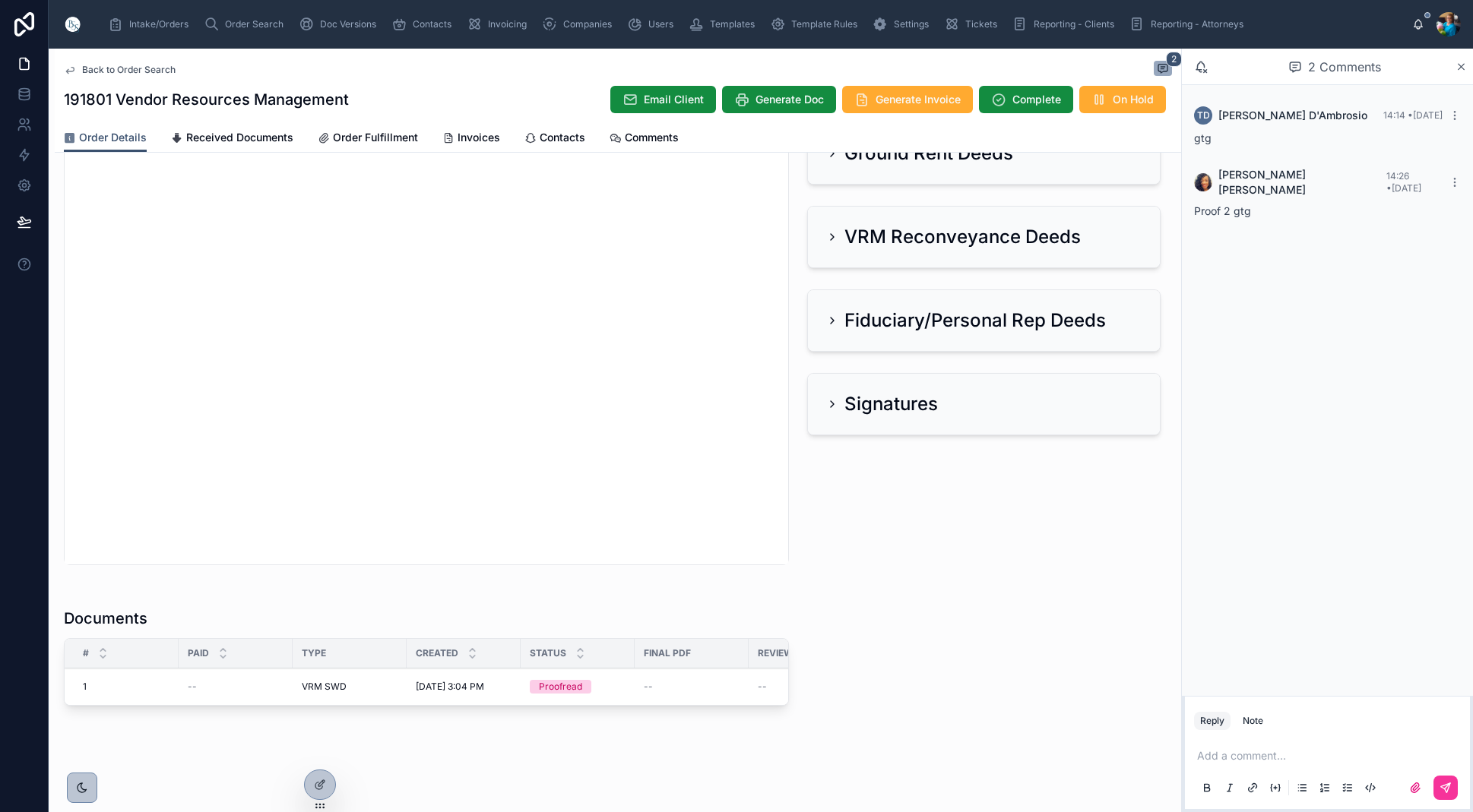
click at [0, 0] on span "Ready for QC" at bounding box center [0, 0] width 0 height 0
click at [0, 0] on span "Finalize Document" at bounding box center [0, 0] width 0 height 0
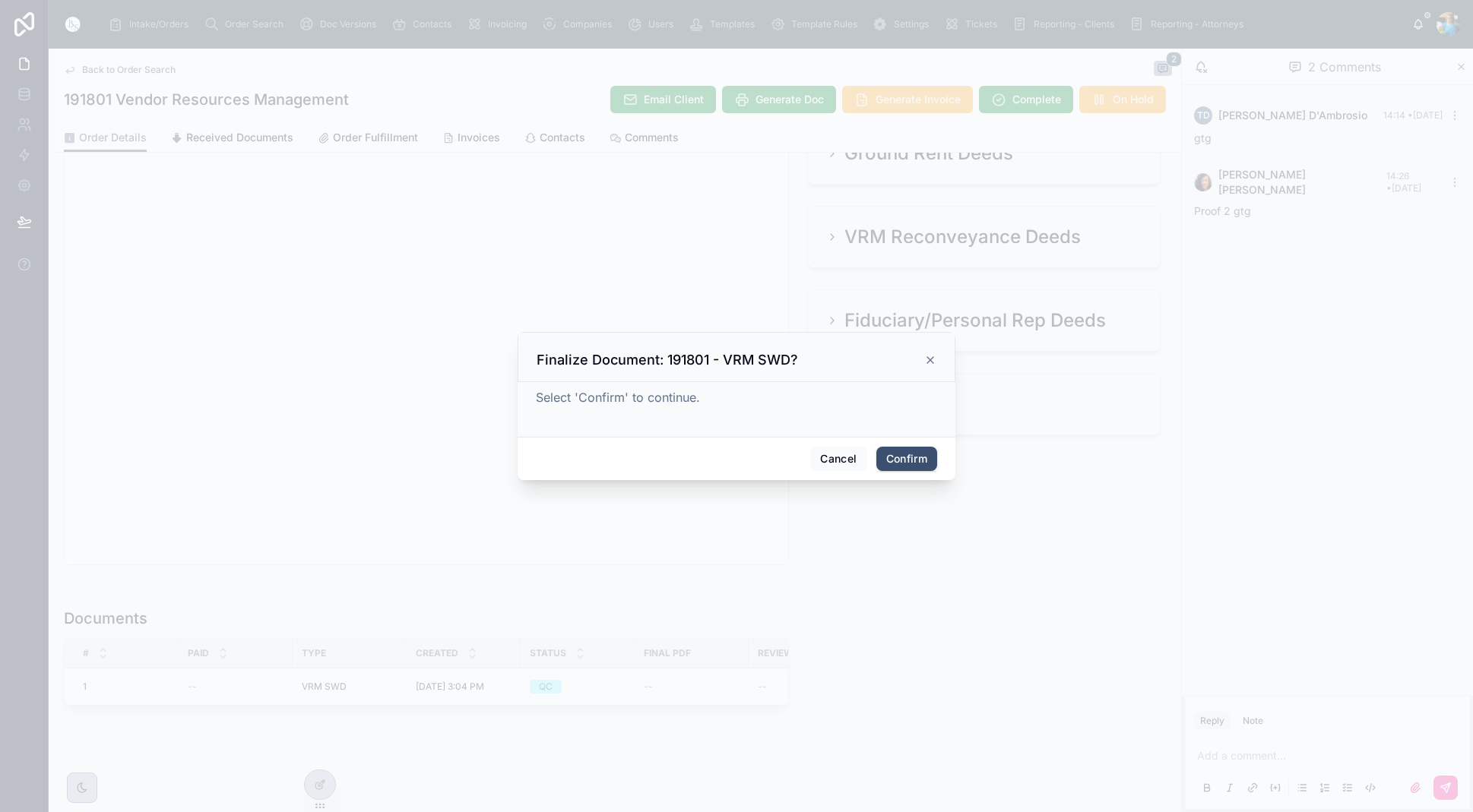
click at [911, 455] on button "Confirm" at bounding box center [907, 459] width 61 height 25
click at [911, 455] on span at bounding box center [918, 459] width 38 height 29
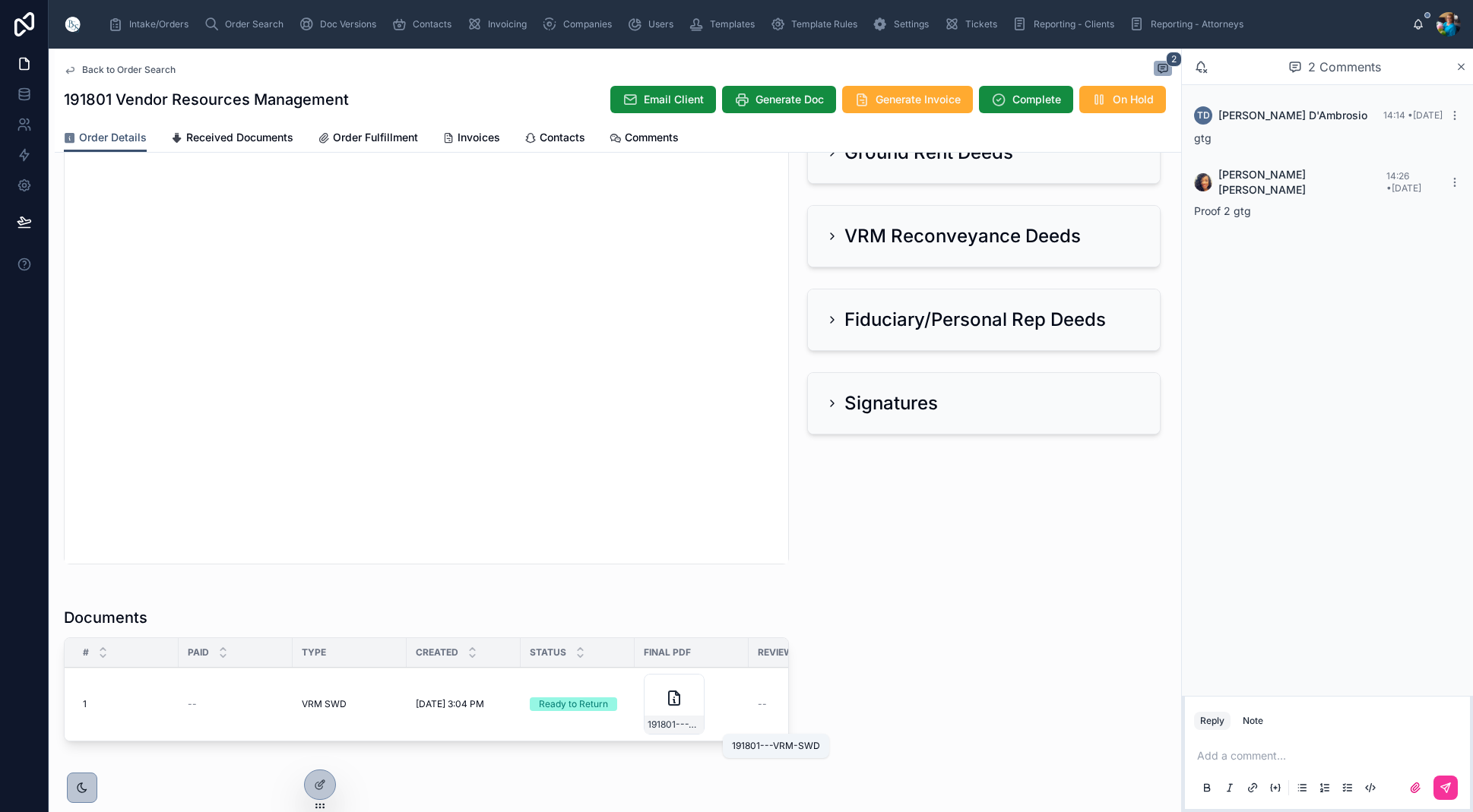
scroll to position [0, 3]
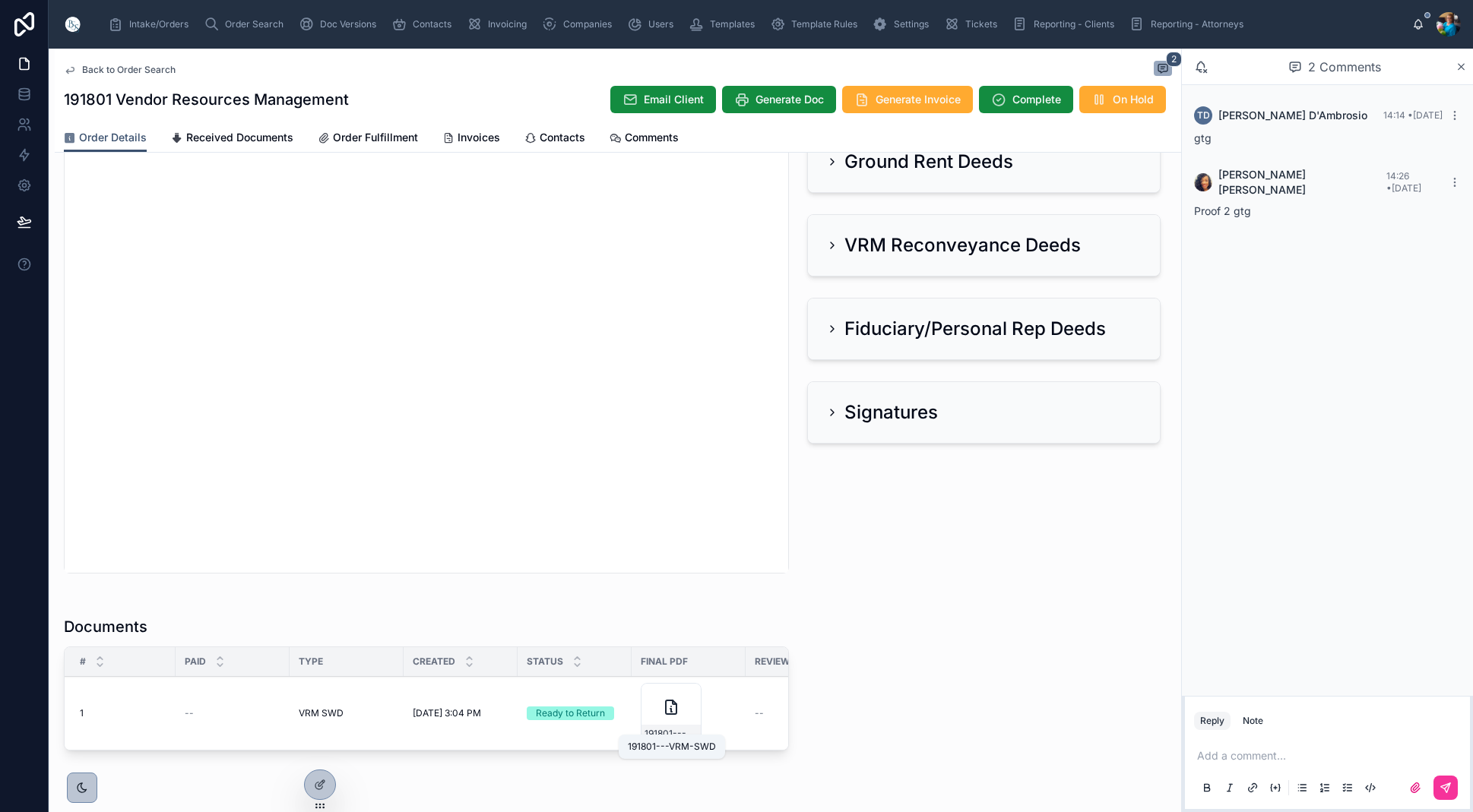
click at [681, 724] on div "191801---VRM-SWD" at bounding box center [671, 713] width 61 height 61
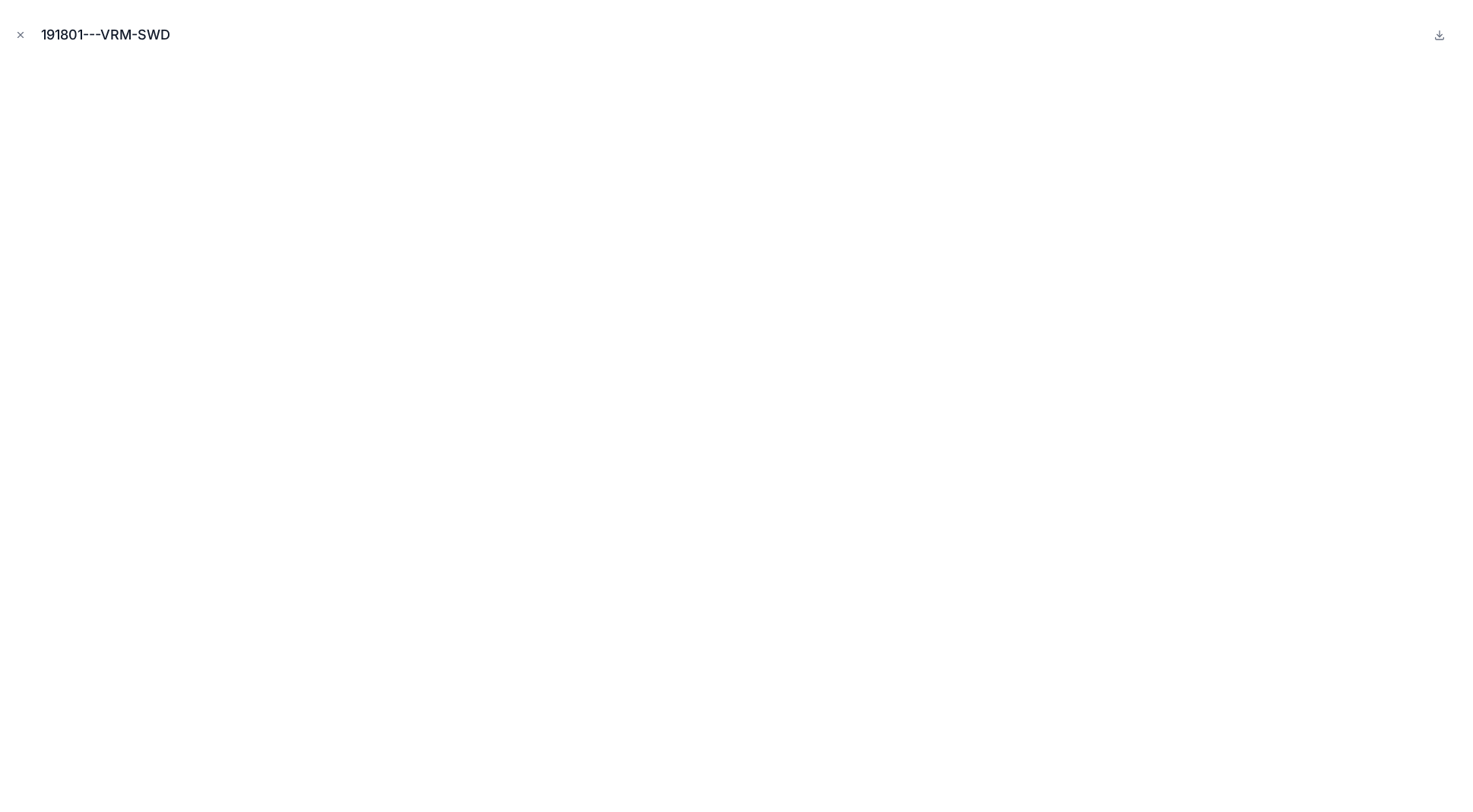
scroll to position [548, 0]
click at [25, 30] on button "Close modal" at bounding box center [21, 35] width 16 height 16
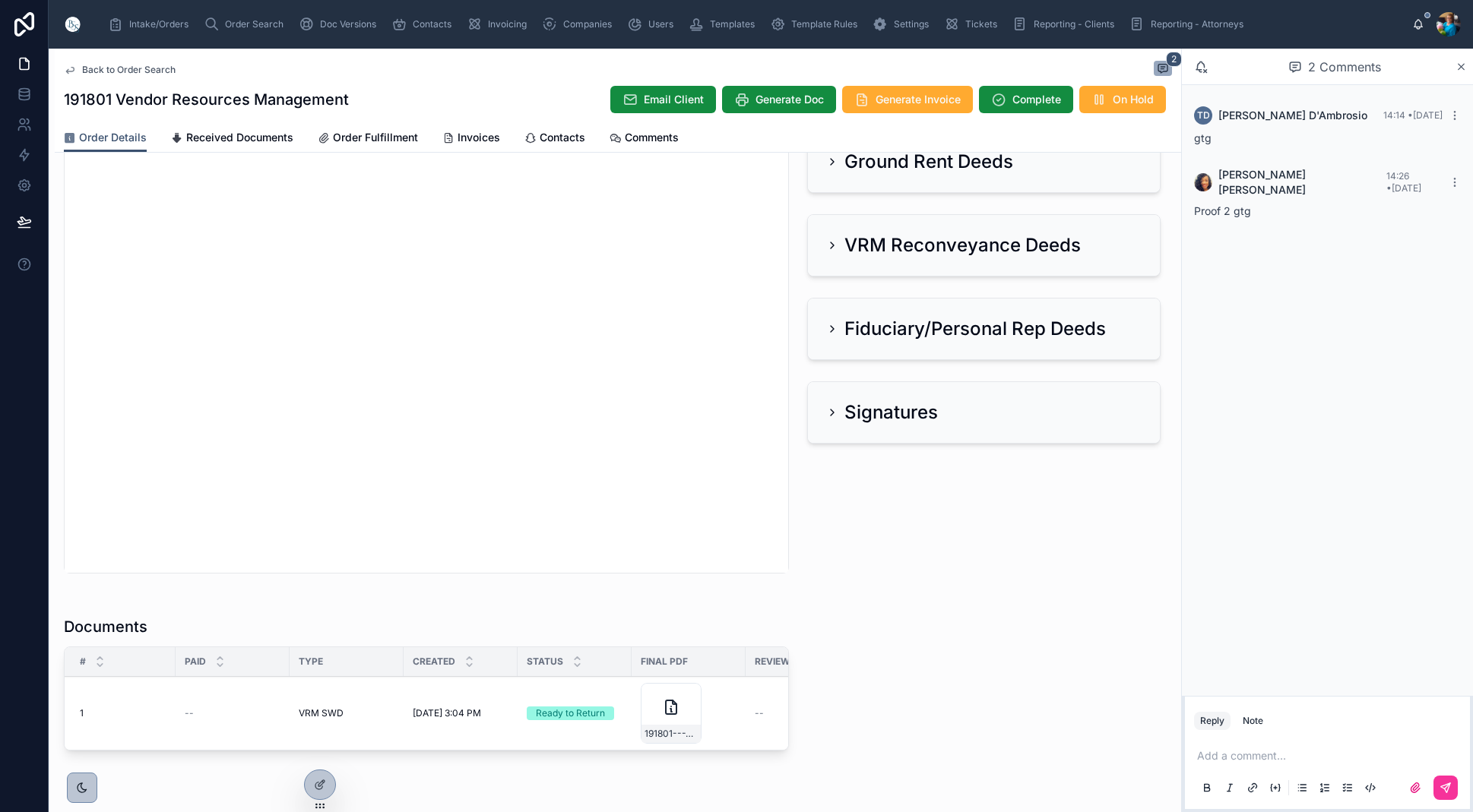
drag, startPoint x: 529, startPoint y: 673, endPoint x: 549, endPoint y: 664, distance: 21.9
click at [530, 672] on div "Status" at bounding box center [575, 662] width 114 height 29
click at [0, 0] on span "Sent to Client" at bounding box center [0, 0] width 0 height 0
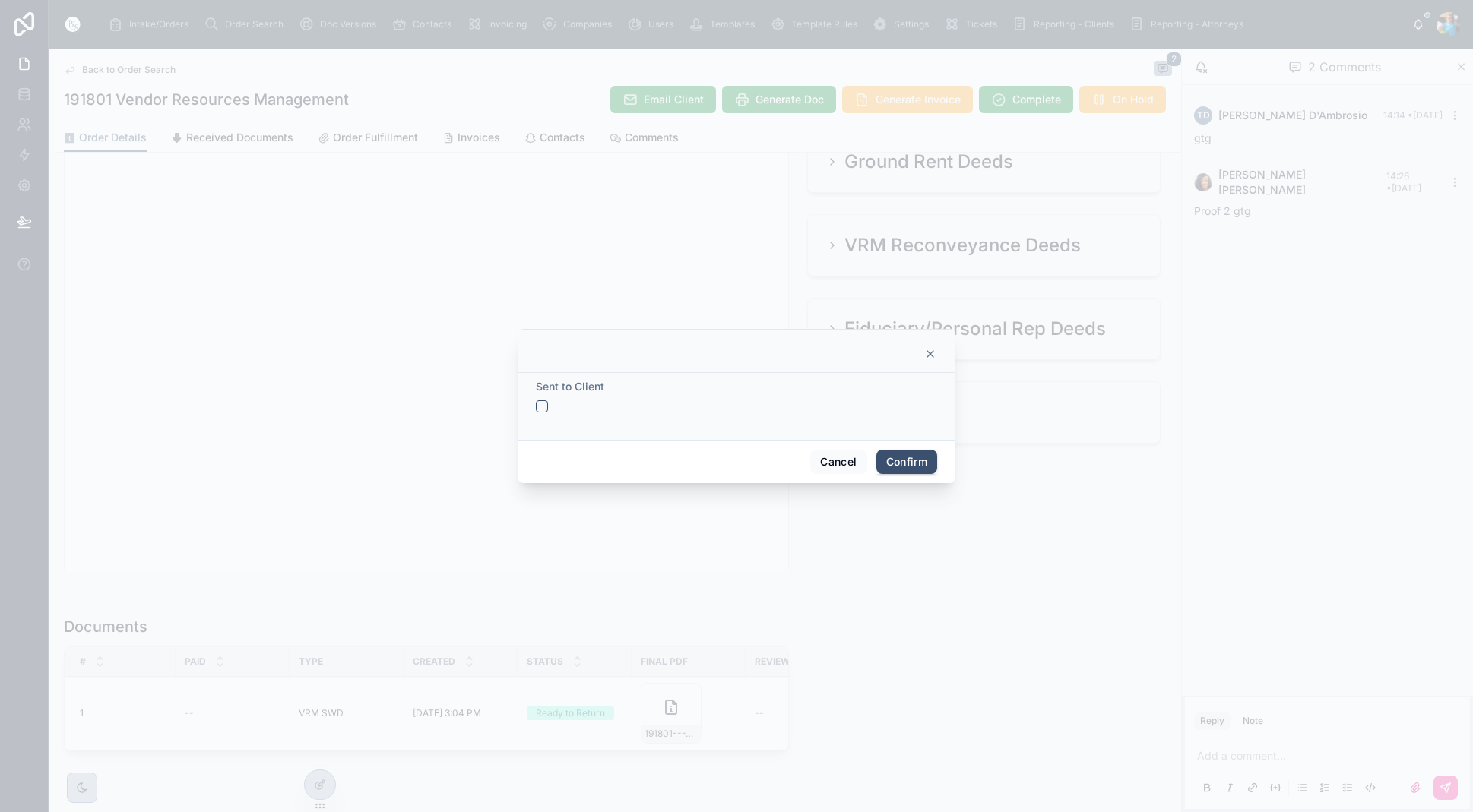
click at [541, 403] on button "button" at bounding box center [542, 406] width 12 height 12
click at [903, 459] on button "Confirm" at bounding box center [907, 462] width 61 height 25
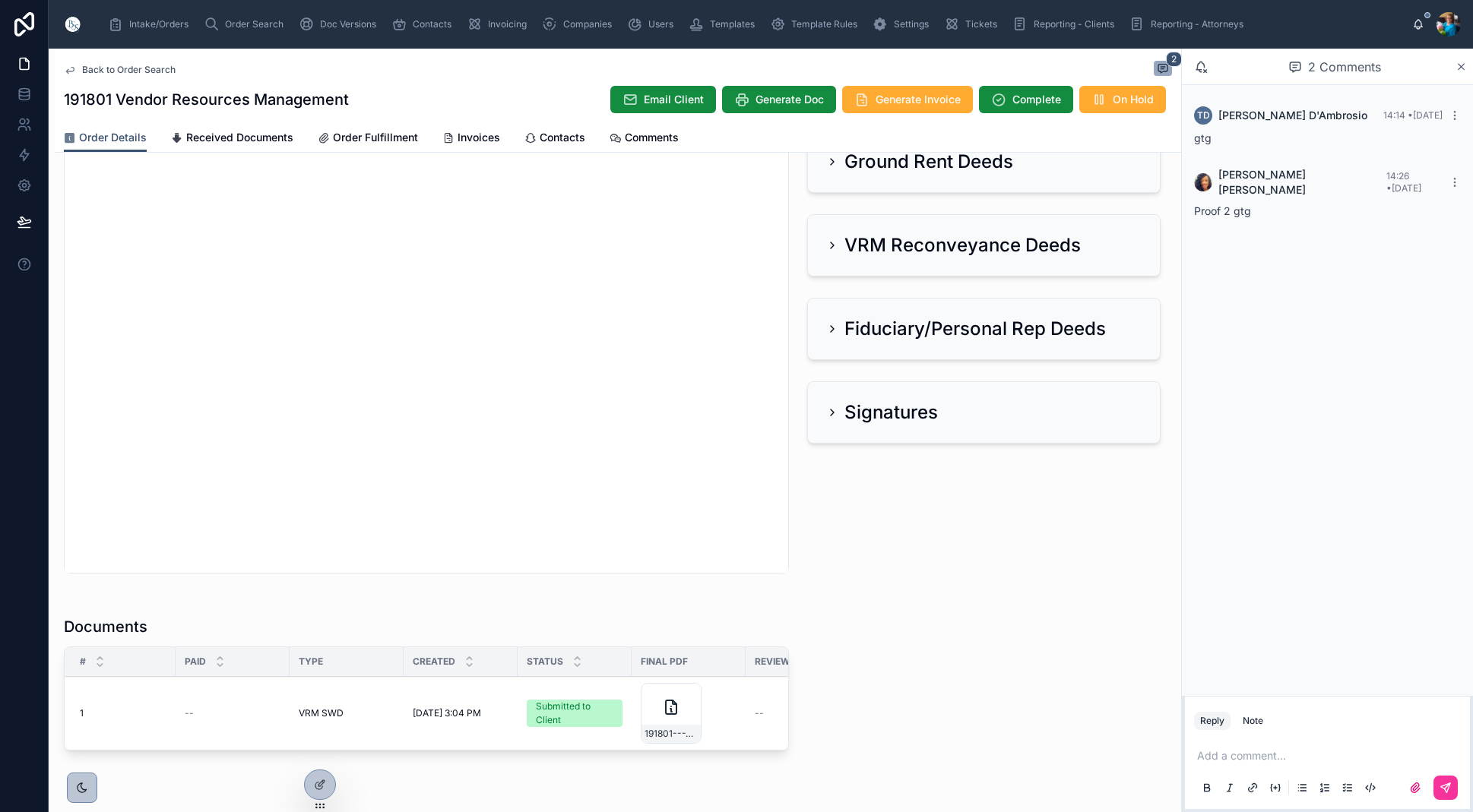
click at [0, 0] on span "Send for Review" at bounding box center [0, 0] width 0 height 0
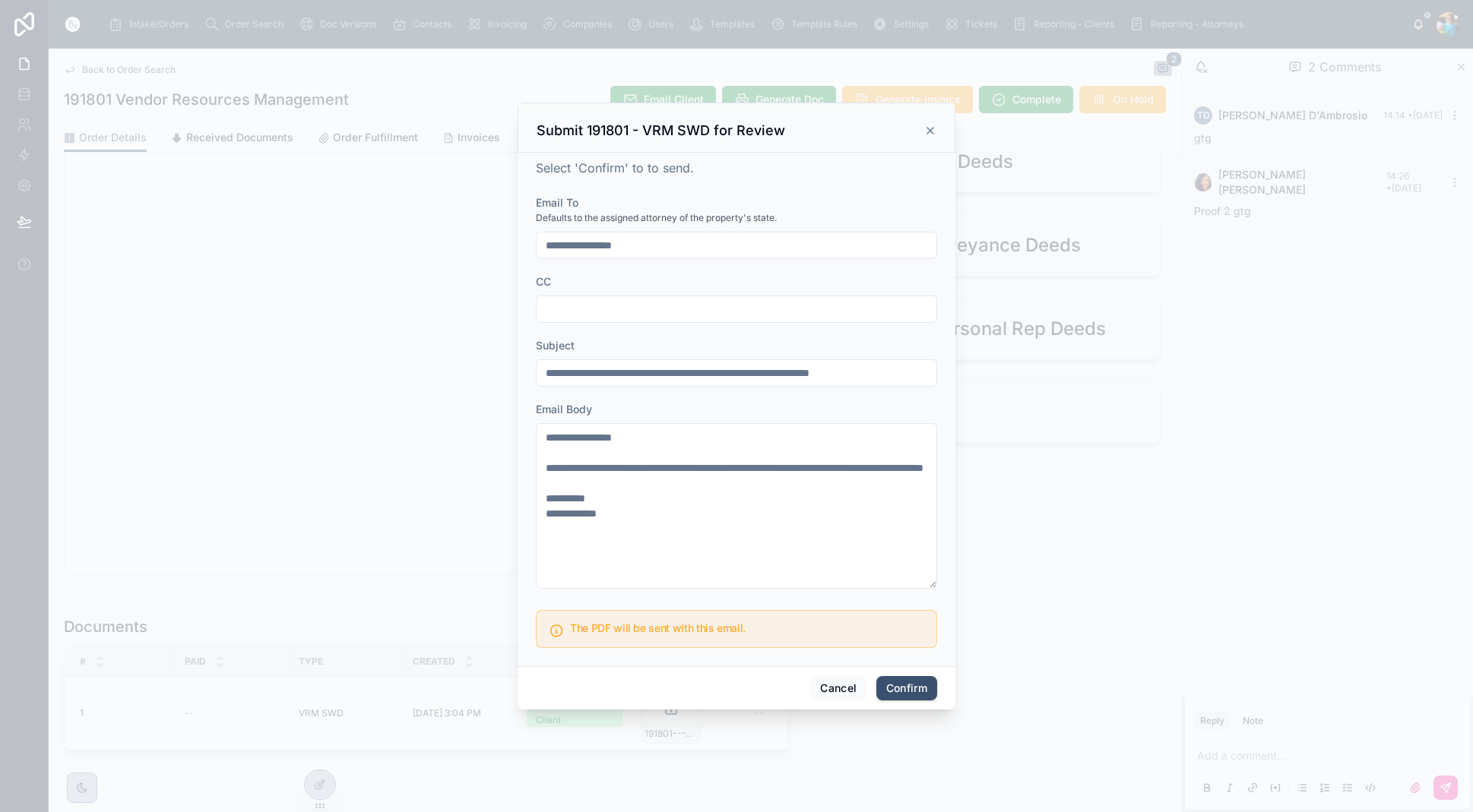
click at [921, 689] on button "Confirm" at bounding box center [907, 689] width 61 height 25
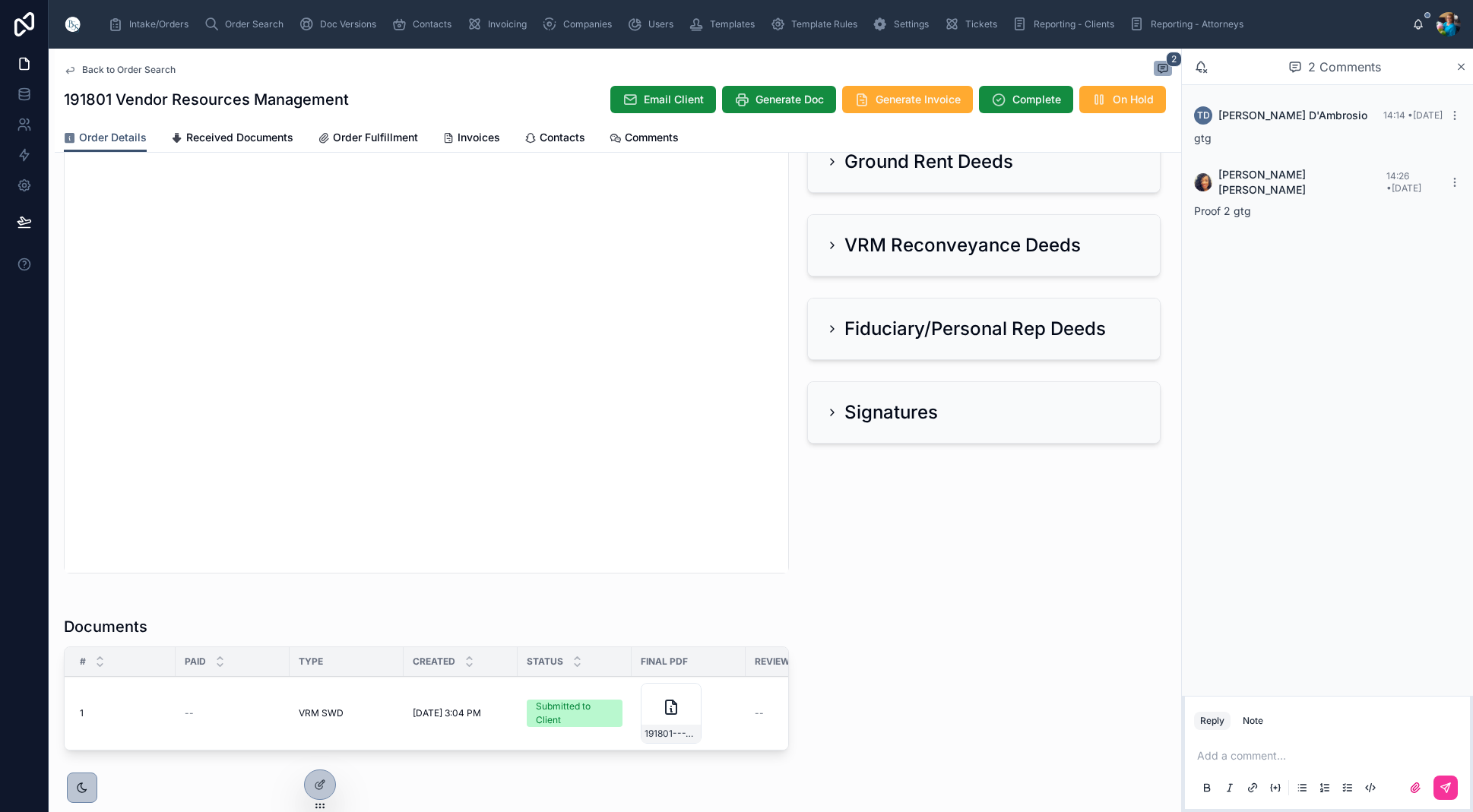
click at [916, 96] on span "Generate Invoice" at bounding box center [918, 99] width 85 height 15
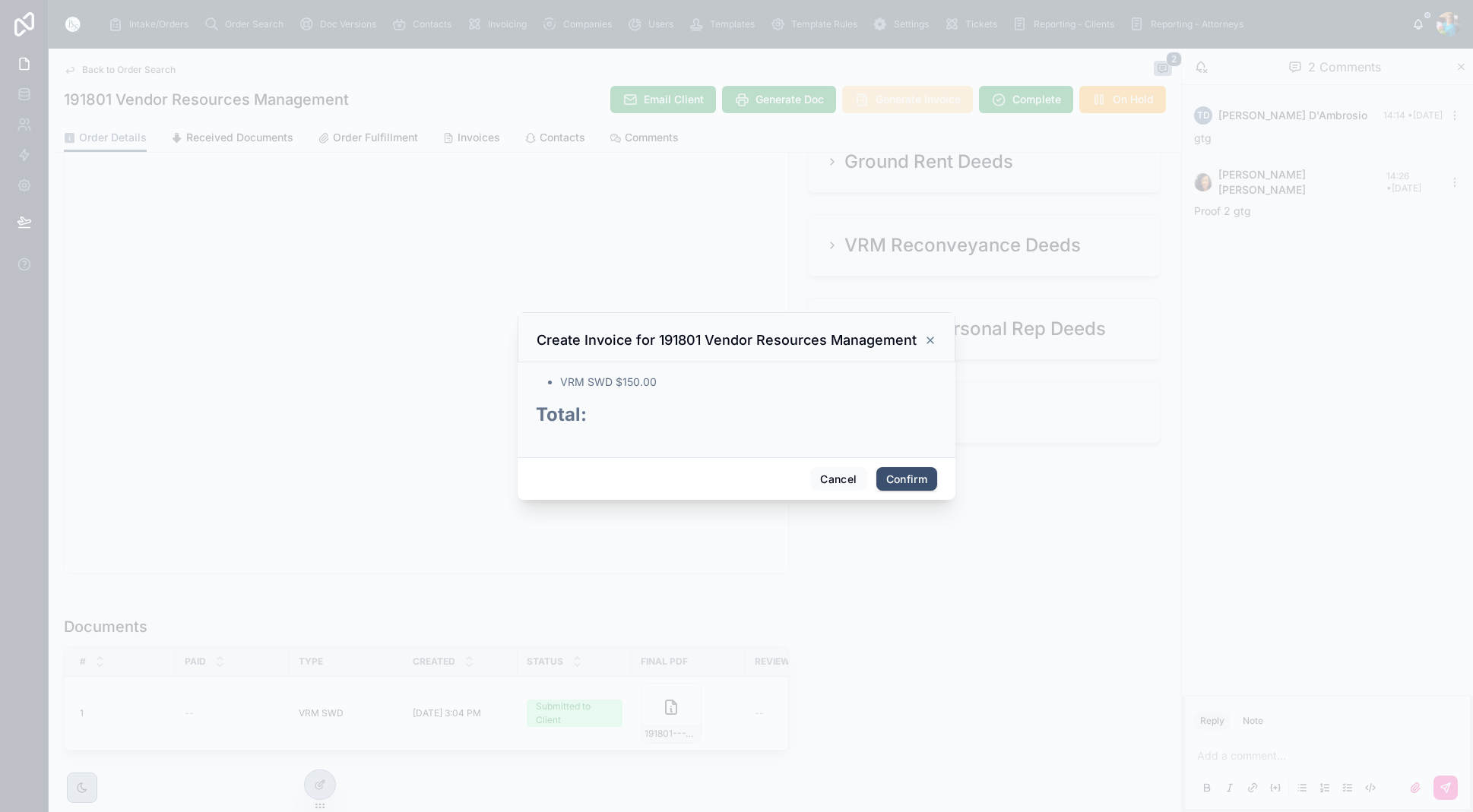
click at [897, 478] on button "Confirm" at bounding box center [907, 480] width 61 height 25
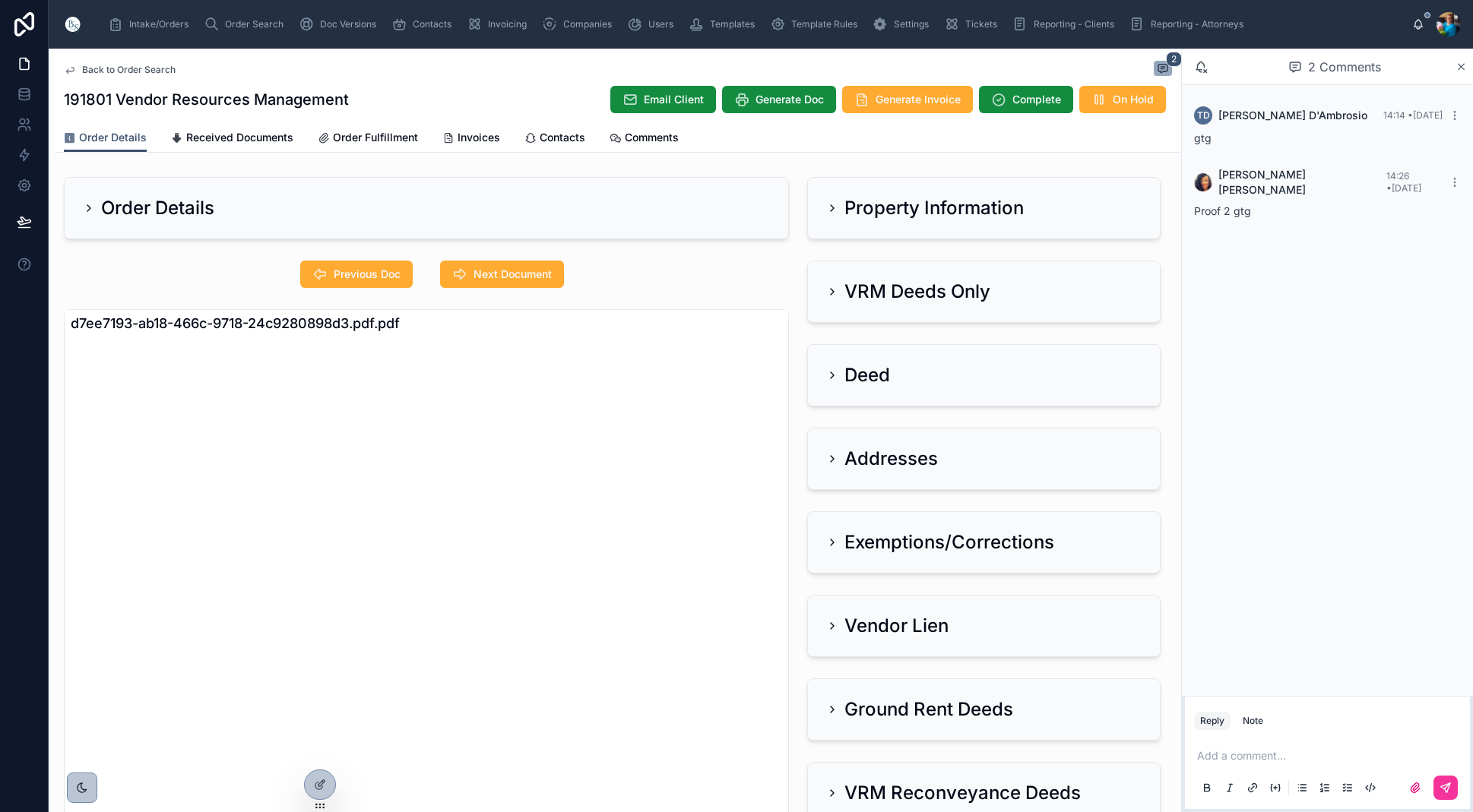
click at [834, 287] on icon at bounding box center [832, 292] width 12 height 12
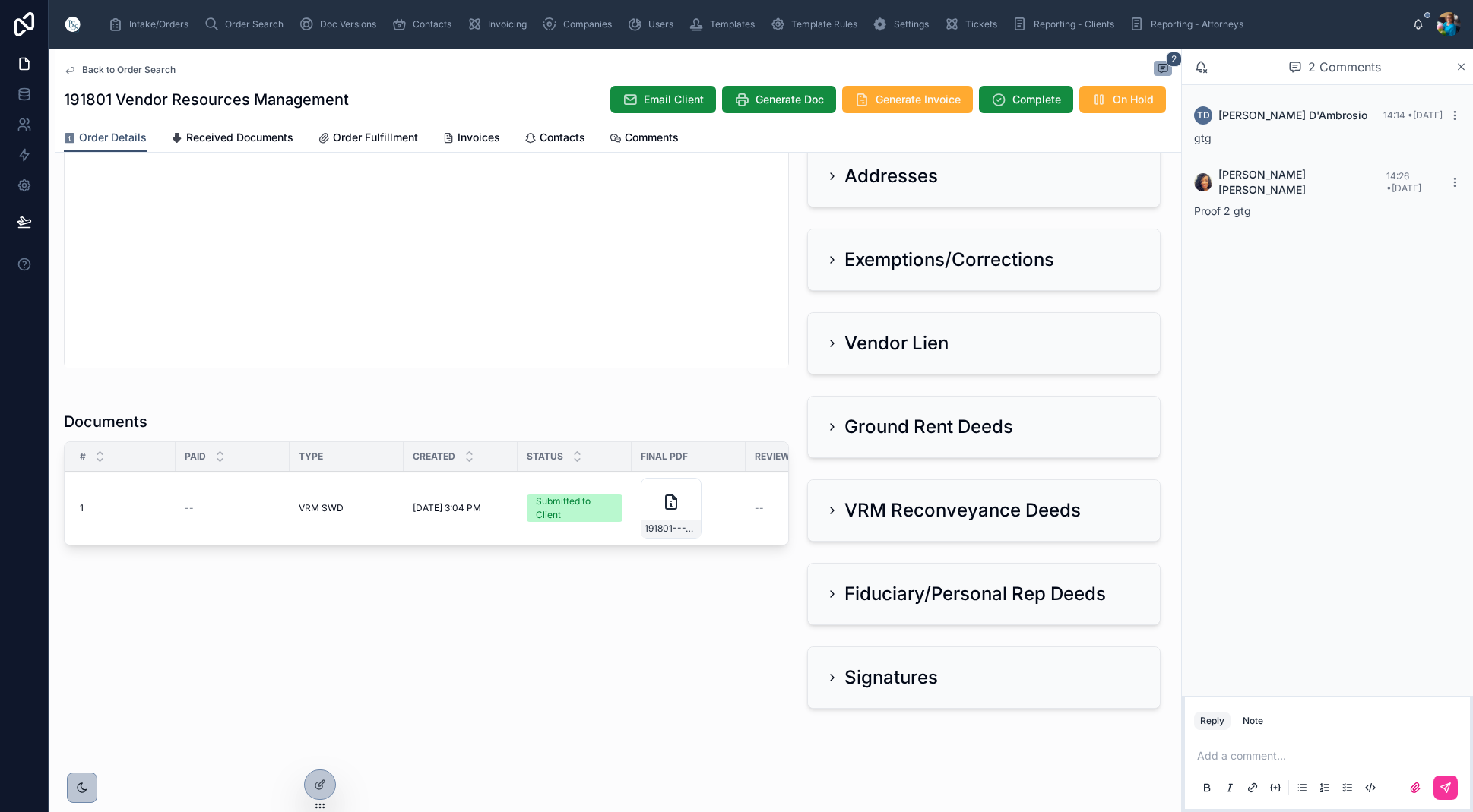
click at [470, 130] on span "Invoices" at bounding box center [479, 137] width 43 height 15
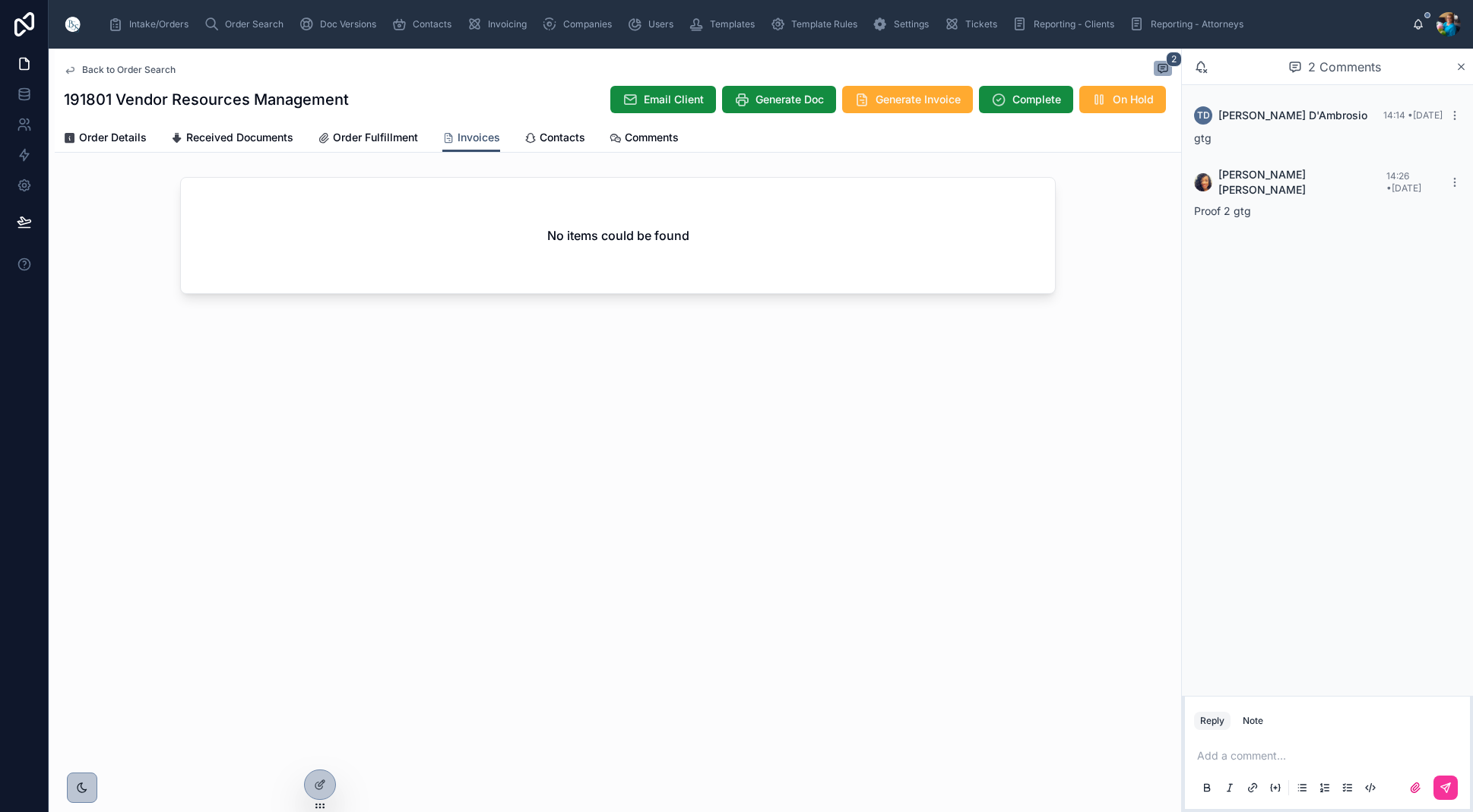
click at [601, 224] on div "No items could be found" at bounding box center [617, 235] width 874 height 116
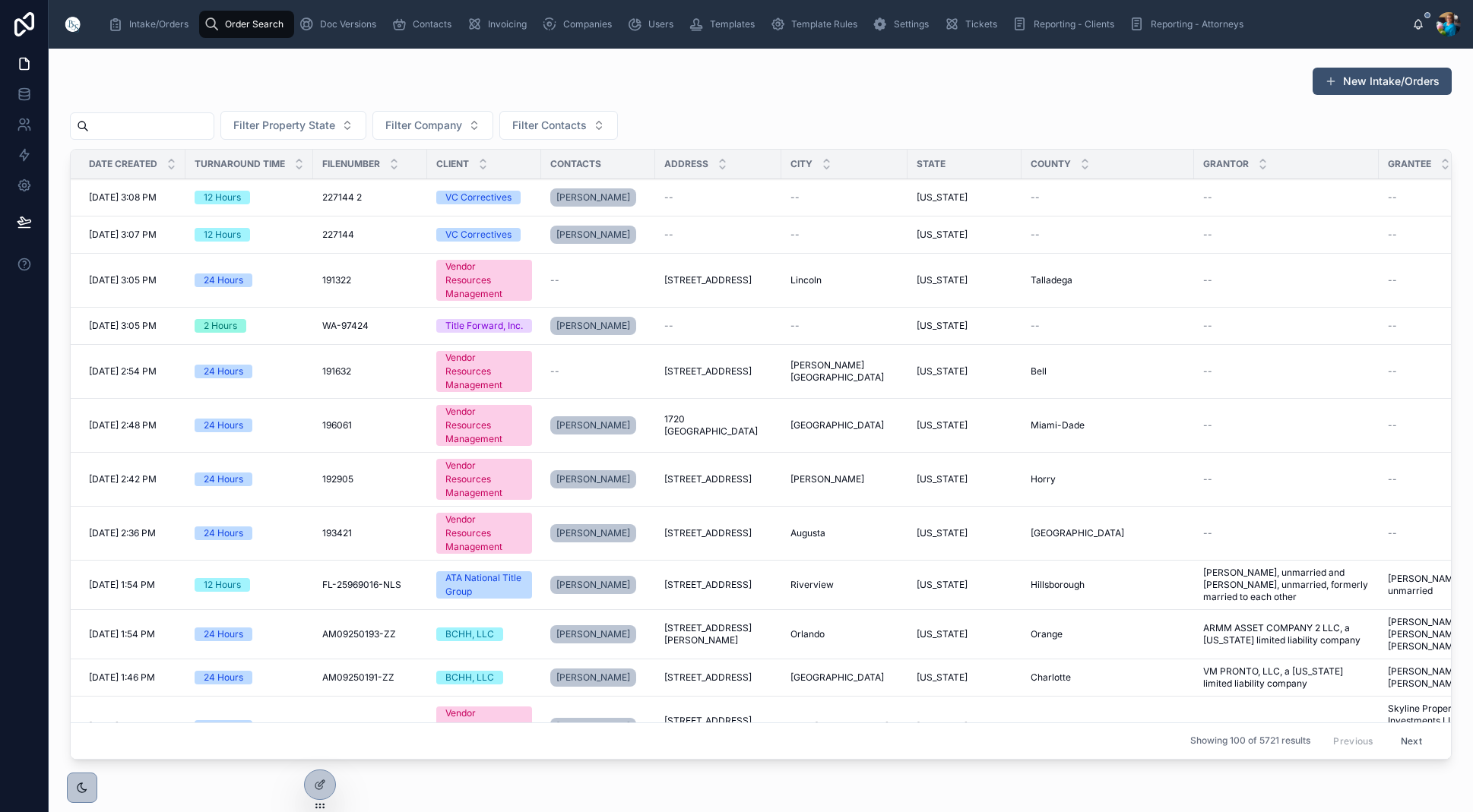
click at [165, 127] on input "text" at bounding box center [151, 127] width 125 height 21
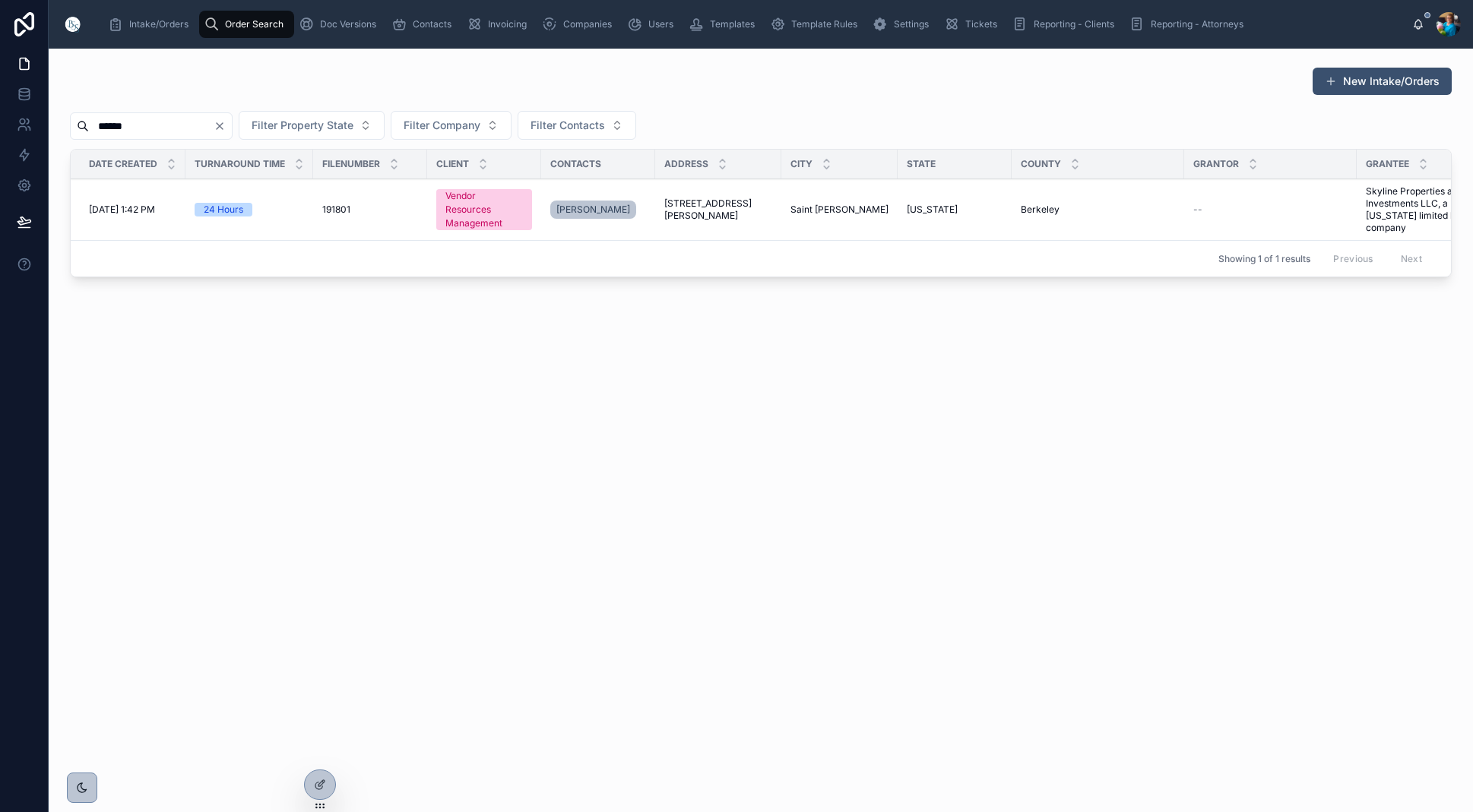
type input "******"
click at [715, 206] on span "[STREET_ADDRESS][PERSON_NAME]" at bounding box center [718, 210] width 108 height 25
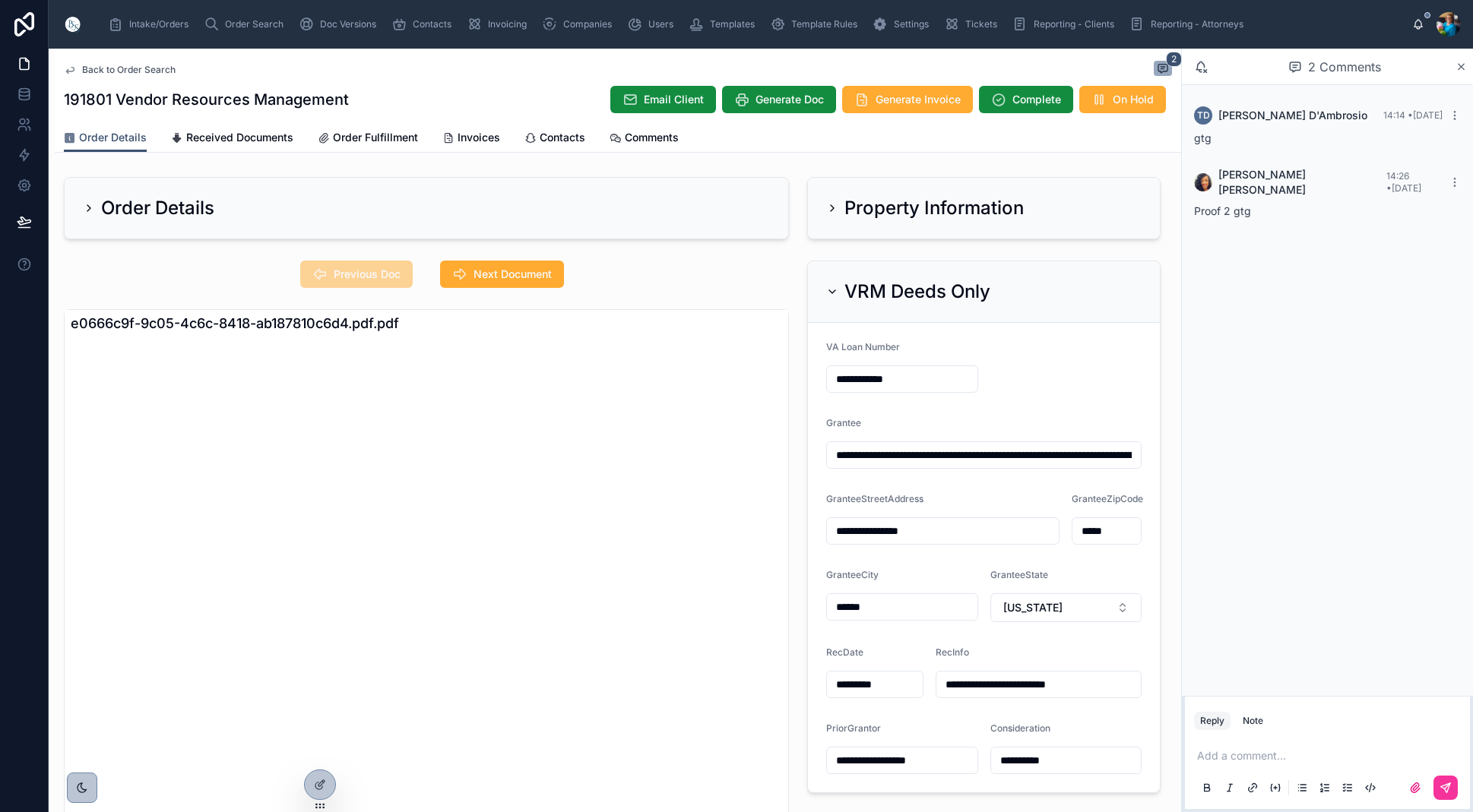
click at [478, 134] on span "Invoices" at bounding box center [479, 137] width 43 height 15
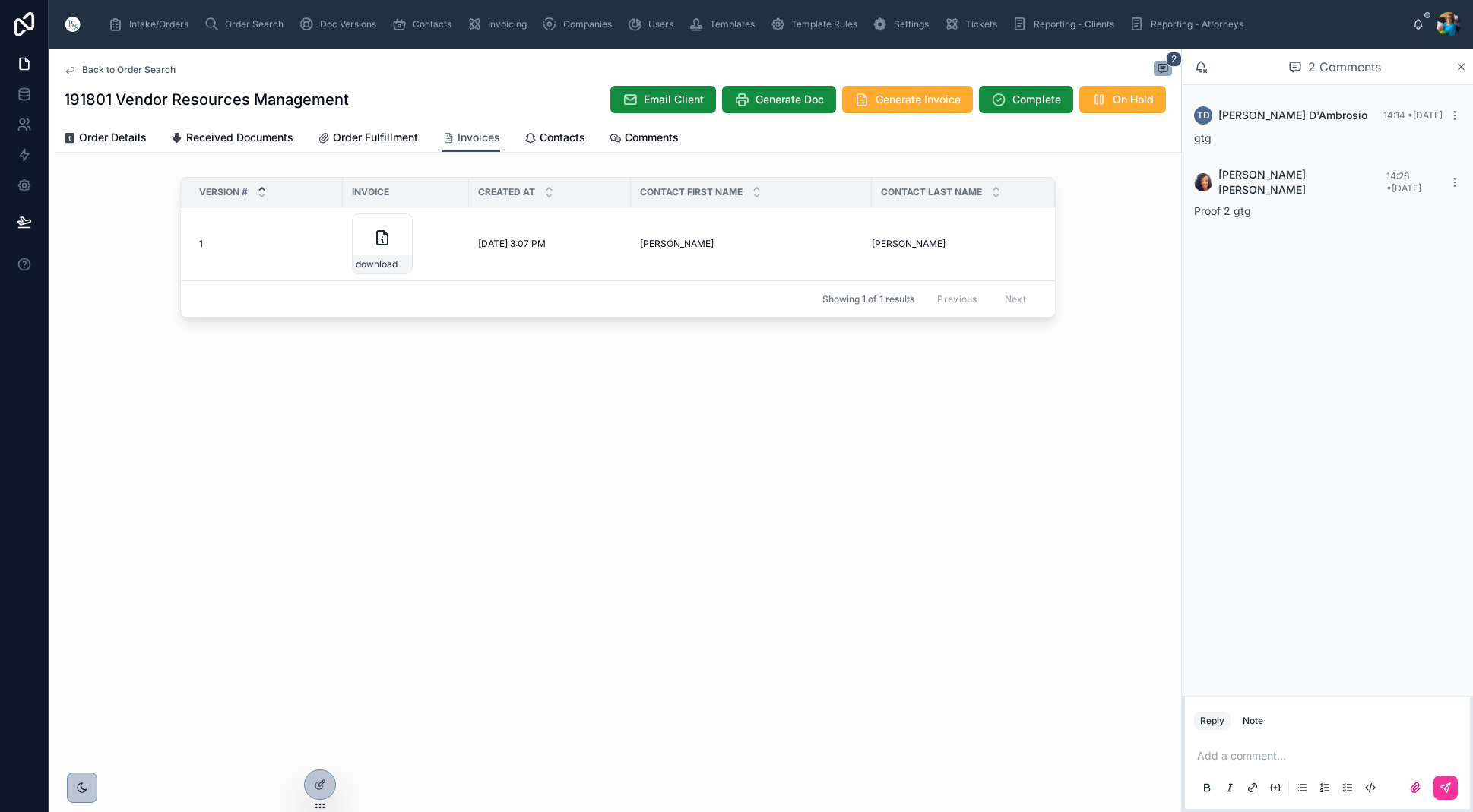
scroll to position [0, 1]
click at [0, 0] on icon at bounding box center [0, 0] width 0 height 0
click at [260, 25] on span "Order Search" at bounding box center [254, 24] width 58 height 12
